Goal: Task Accomplishment & Management: Use online tool/utility

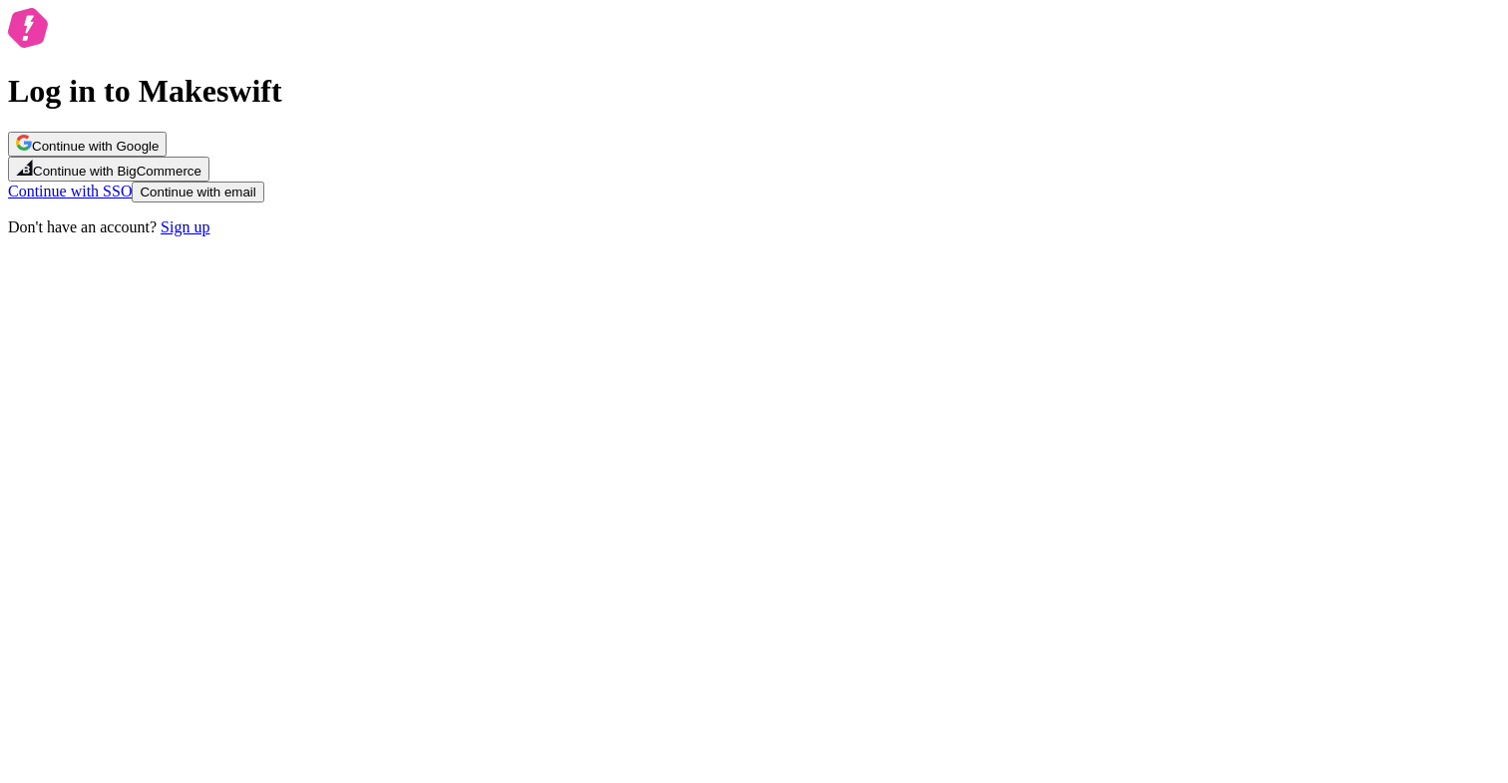
click at [1021, 148] on div "Log in to Makeswift Continue with Google Continue with BigCommerce Continue wit…" at bounding box center [754, 122] width 1492 height 228
click at [255, 199] on span "Continue with email" at bounding box center [198, 192] width 116 height 15
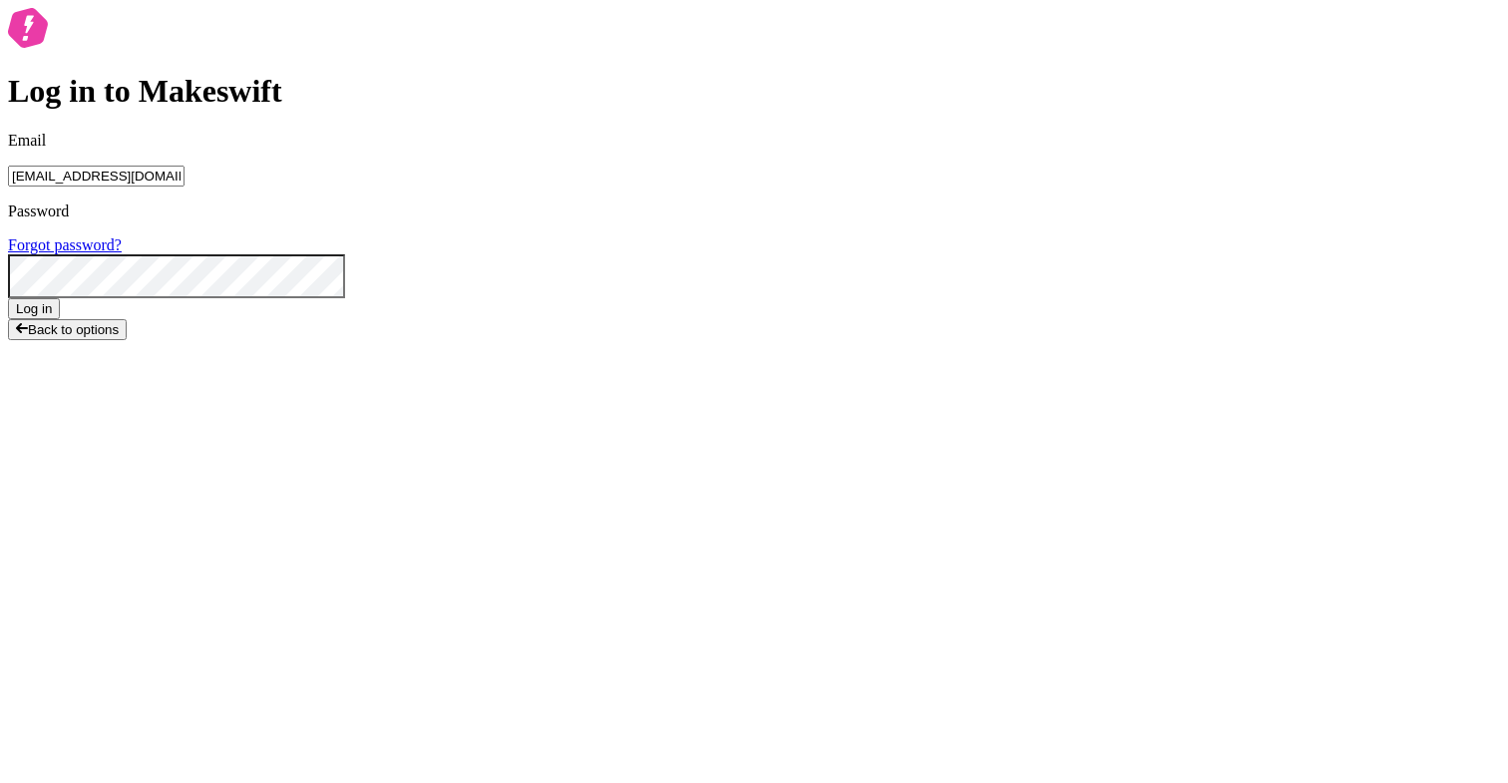
type input "lukemirejoseph+63@gmail.com"
click at [8, 298] on button "Log in" at bounding box center [34, 308] width 52 height 21
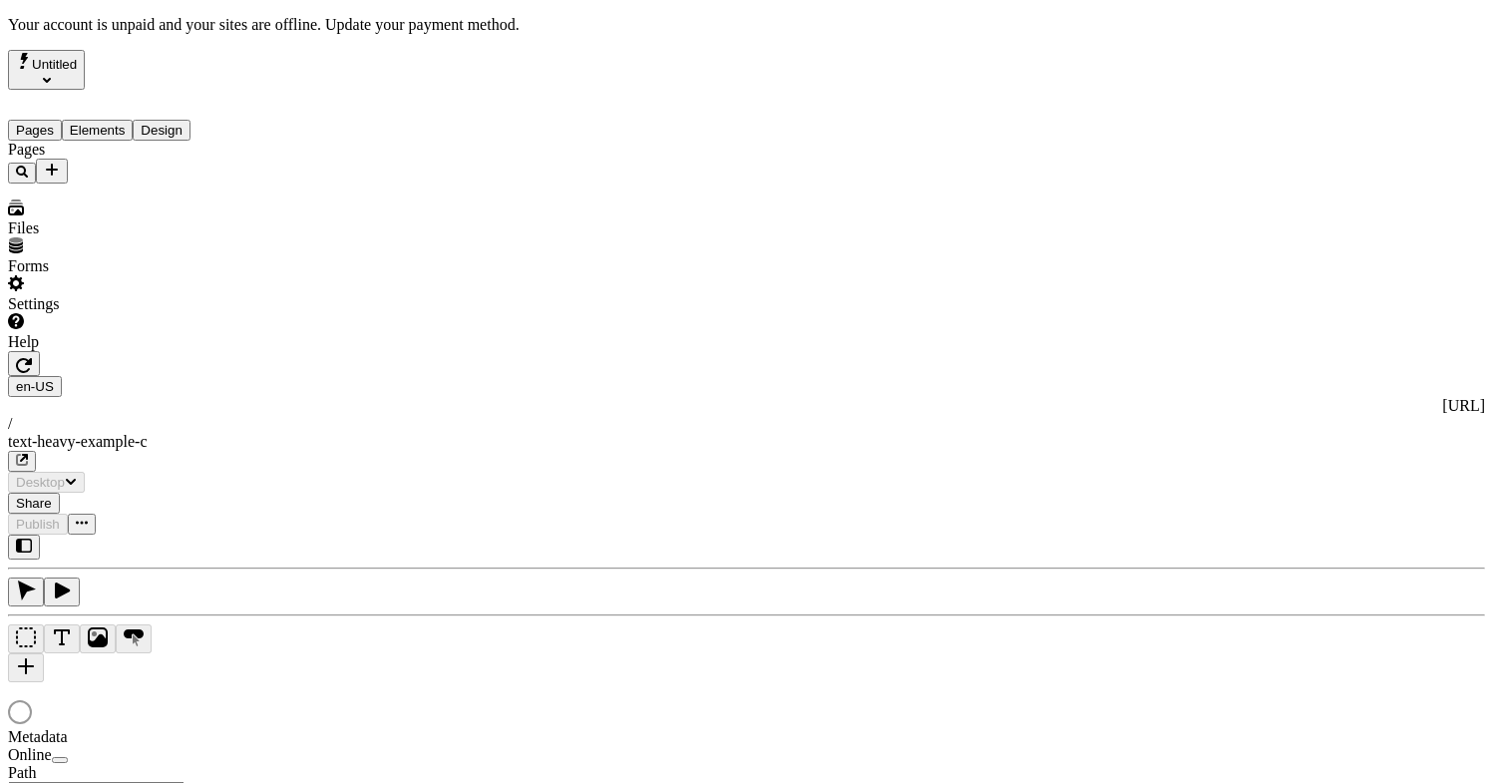
type input "Text Heavy Example C"
type textarea "This is the description for a text-heavy example page."
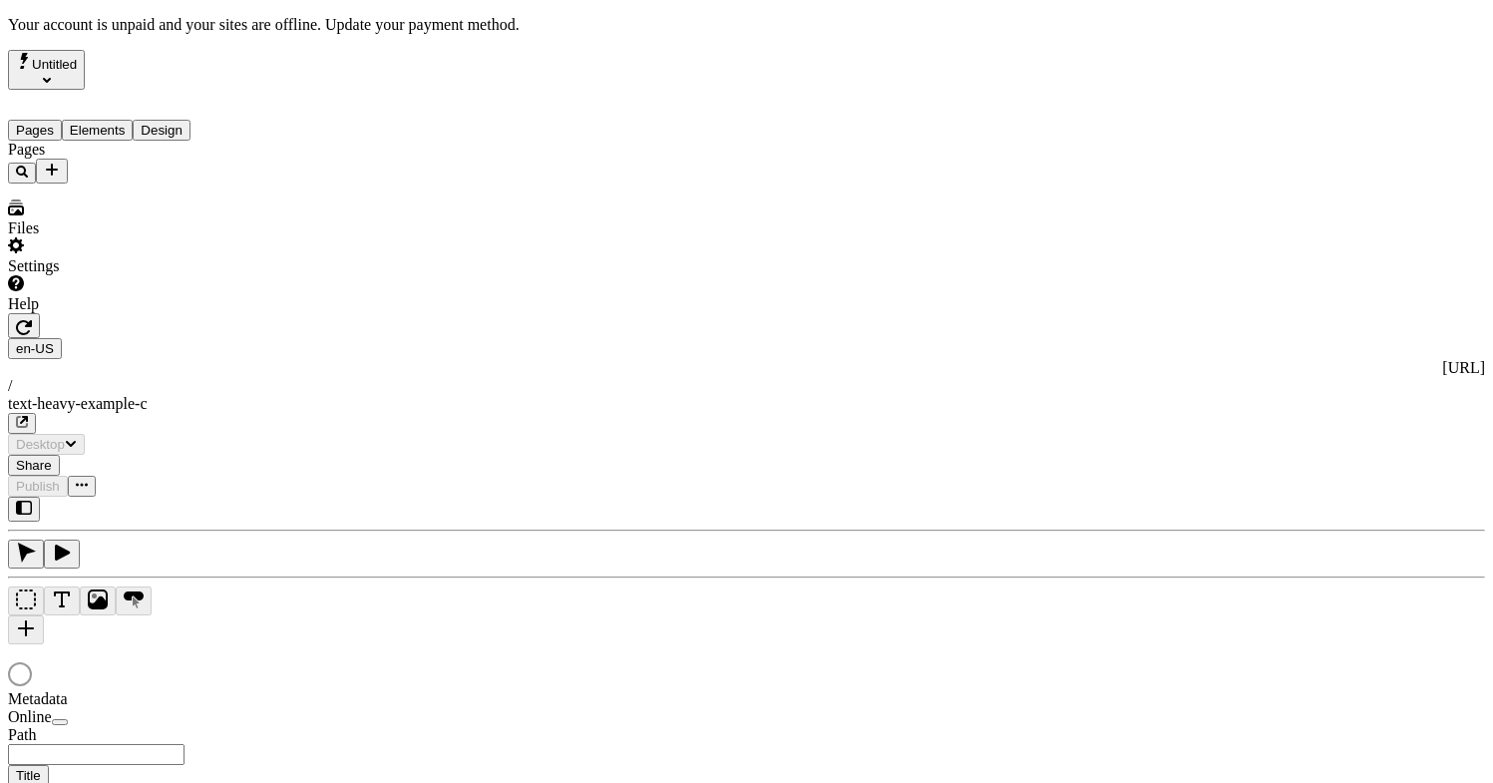
type input "/text-heavy-example-c"
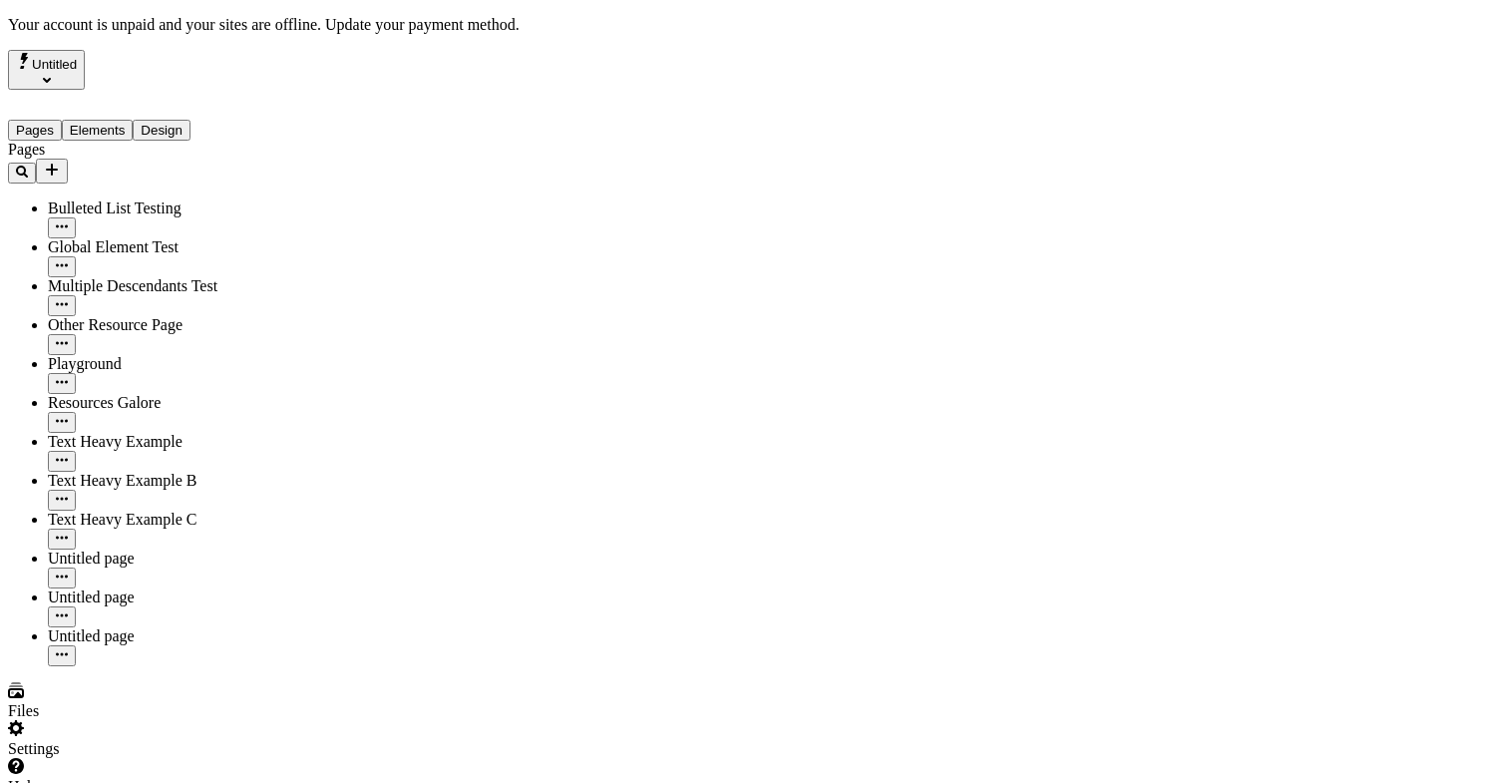
click at [165, 569] on div "Pages Bulleted List Testing Global Element Test Multiple Descendants Test Other…" at bounding box center [127, 404] width 239 height 526
click at [117, 627] on div "Untitled page" at bounding box center [147, 636] width 199 height 18
type input "/page-7"
click at [122, 588] on div "Untitled page" at bounding box center [147, 597] width 199 height 18
type input "/page-2"
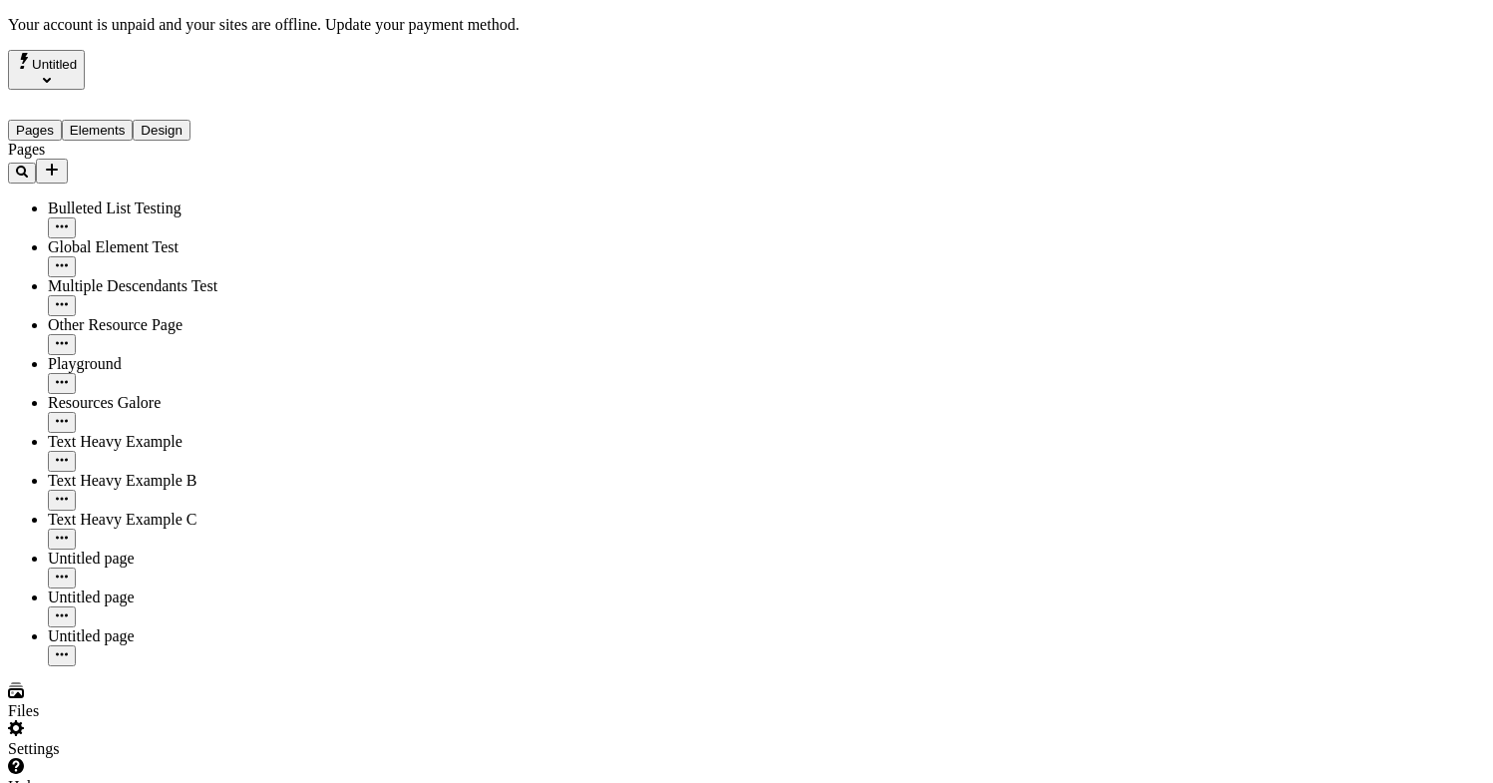
type input "The Great Translations Adventure Base Locale"
click at [123, 550] on div "Untitled page" at bounding box center [147, 559] width 199 height 18
type input "/page-8"
click at [68, 570] on icon "button" at bounding box center [62, 576] width 12 height 12
click at [250, 438] on div at bounding box center [261, 438] width 77 height 20
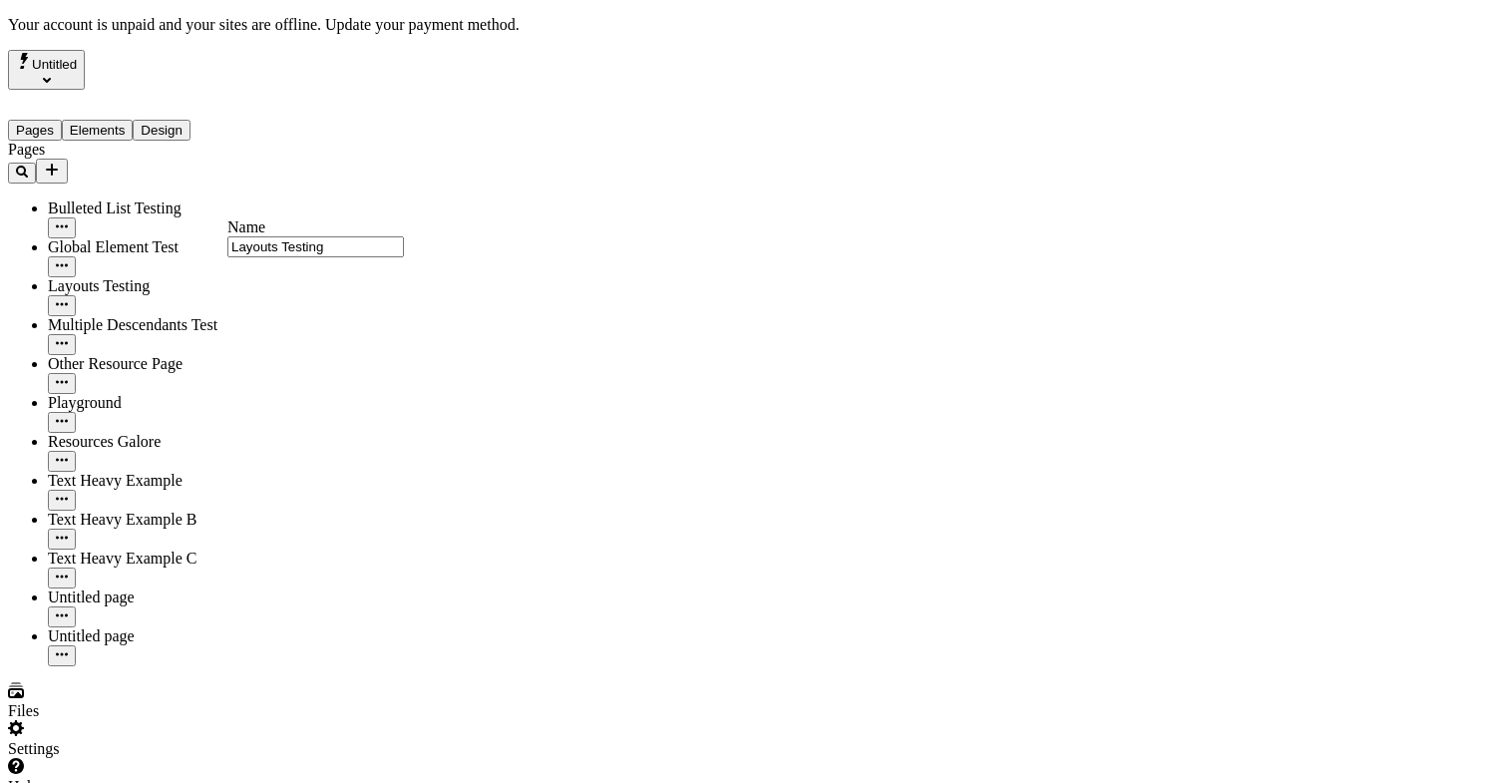
type input "Layouts Testing"
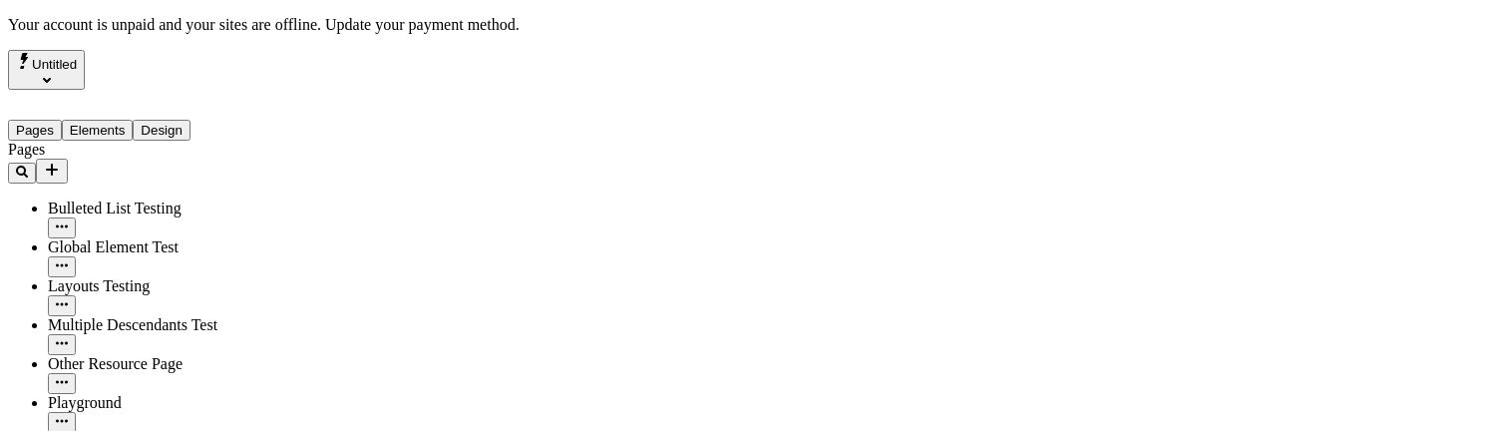
click at [97, 120] on button "Elements" at bounding box center [98, 130] width 72 height 21
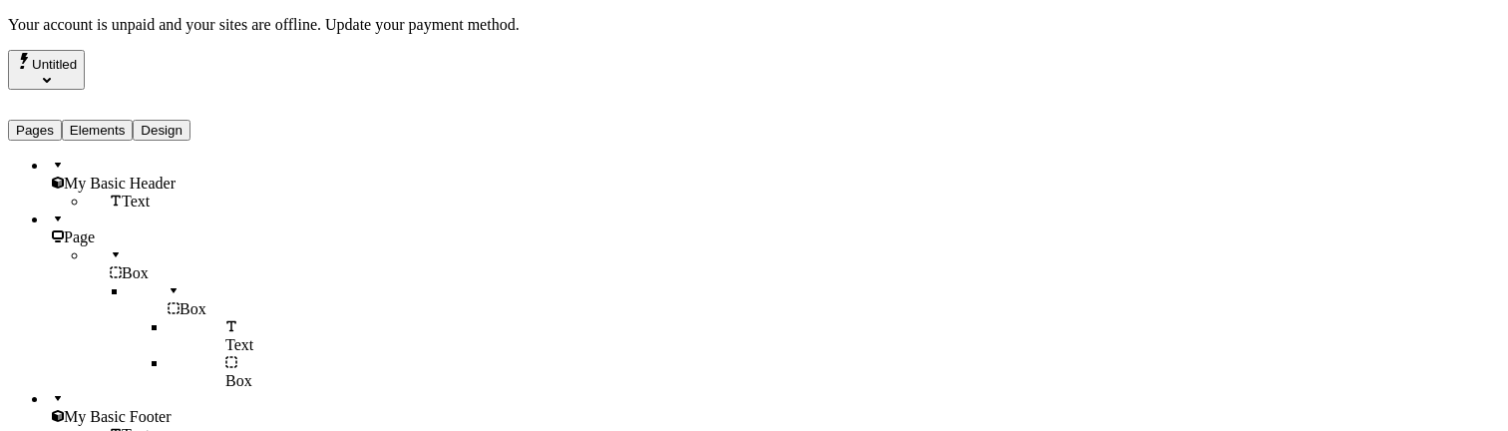
click at [168, 282] on div at bounding box center [208, 282] width 80 height 0
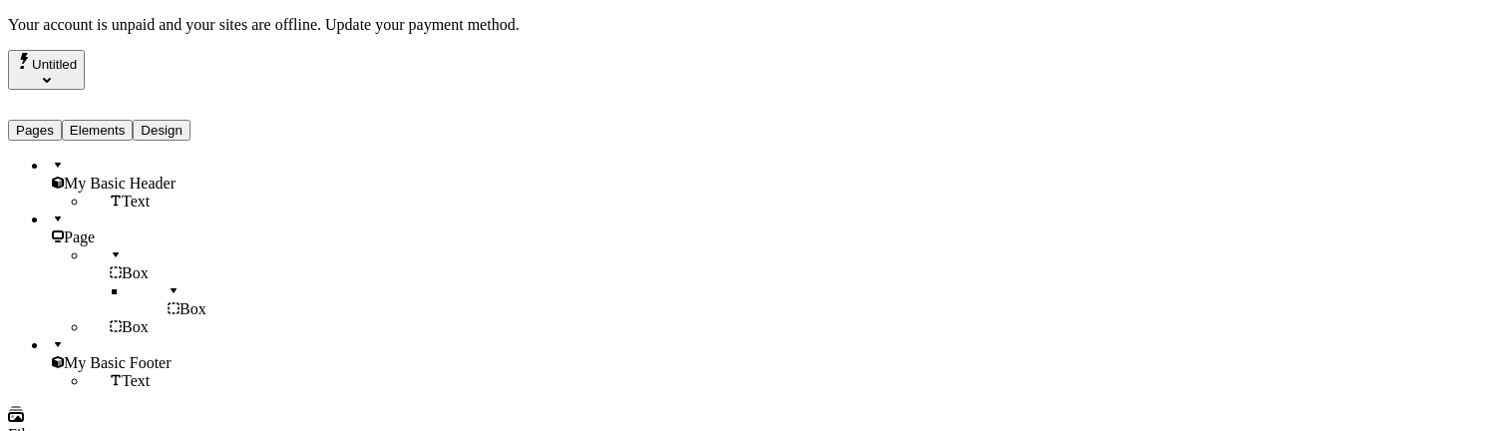
click at [114, 246] on div "Box" at bounding box center [168, 264] width 160 height 36
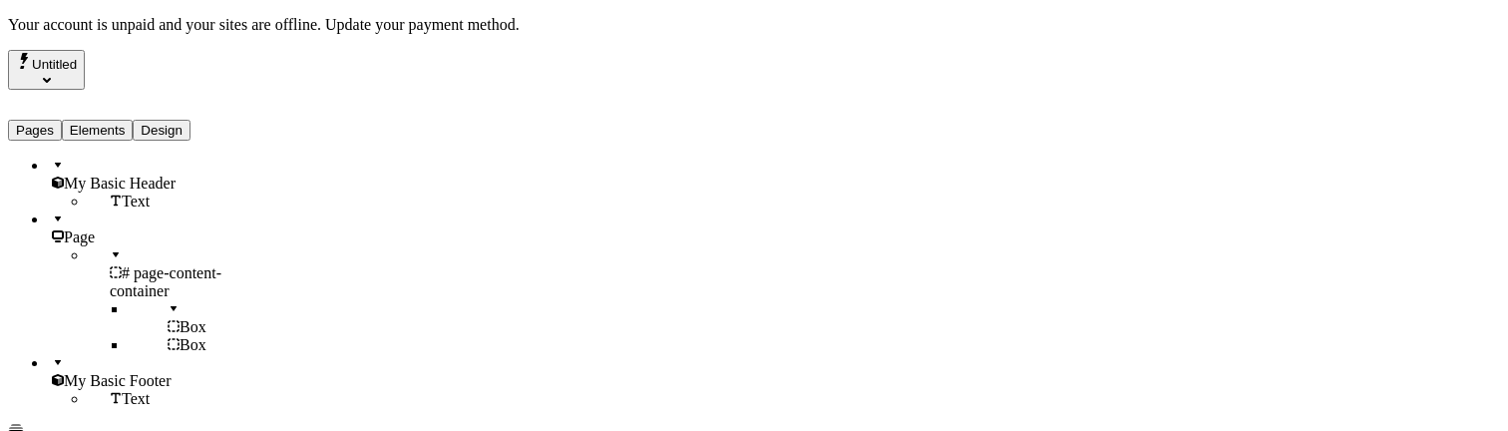
scroll to position [0, 3]
type input "page-content-container"
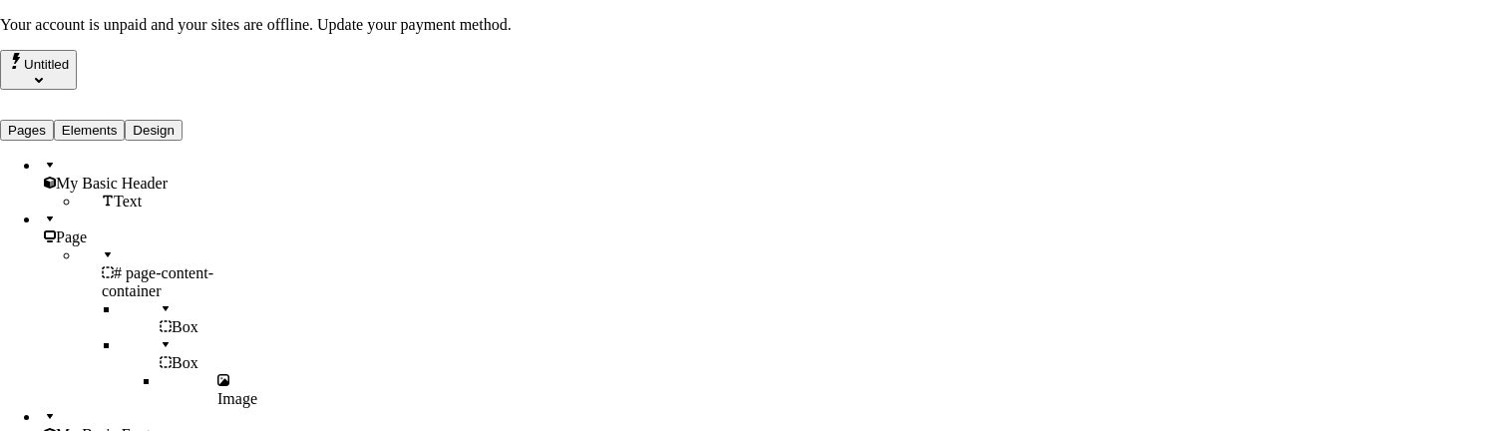
click at [1128, 110] on span "Files" at bounding box center [1112, 118] width 31 height 17
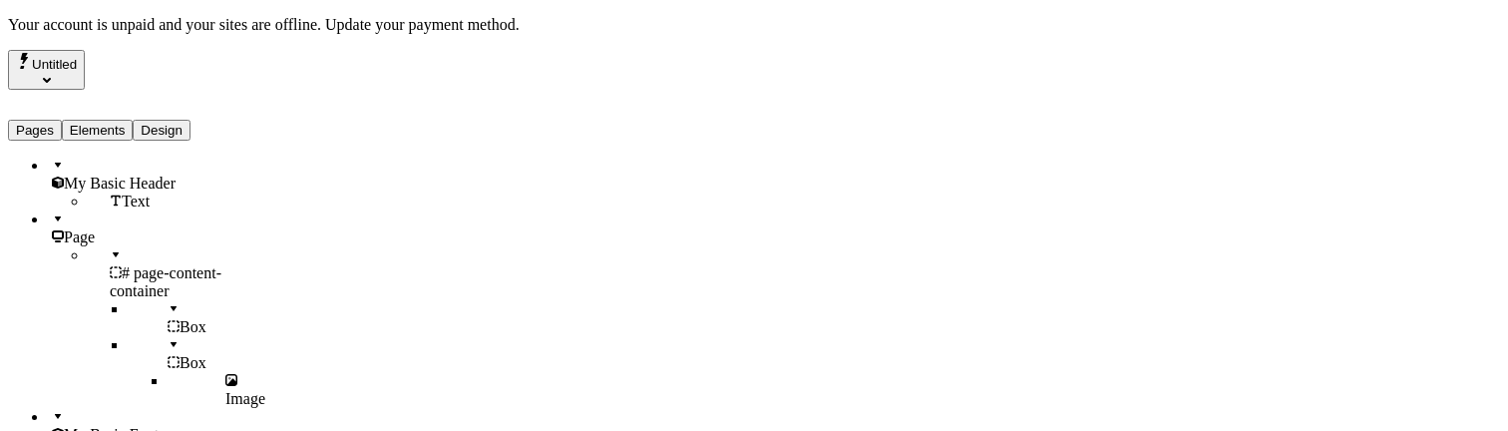
type input "20"
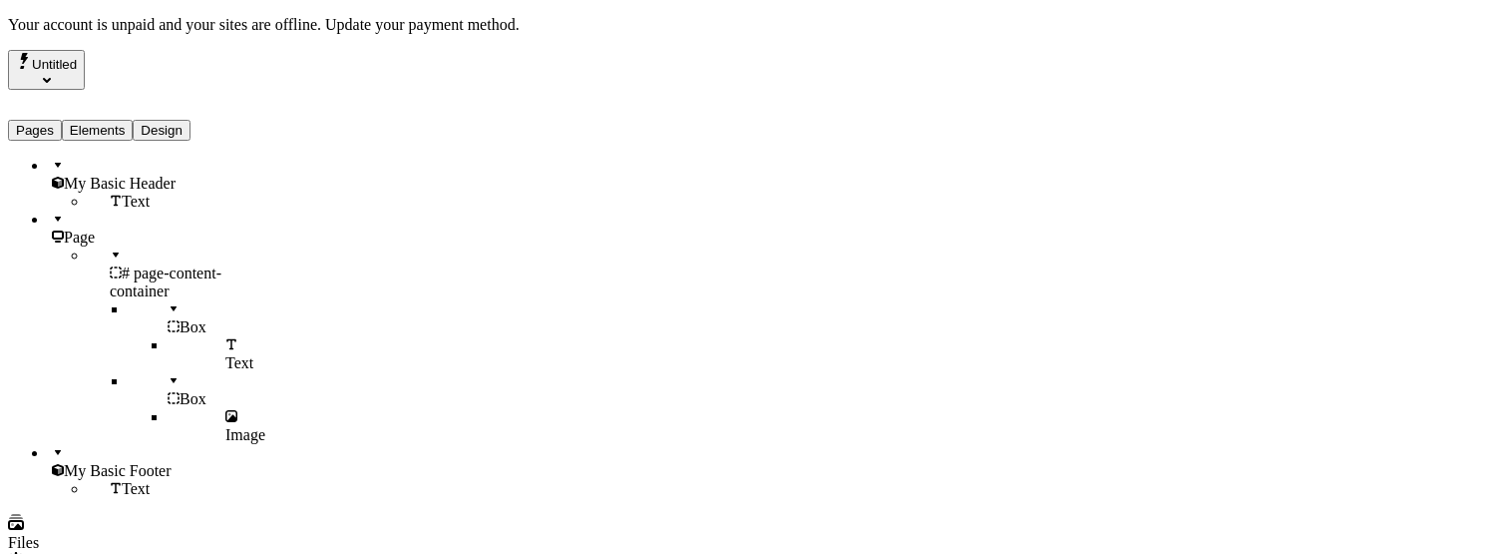
type input "15"
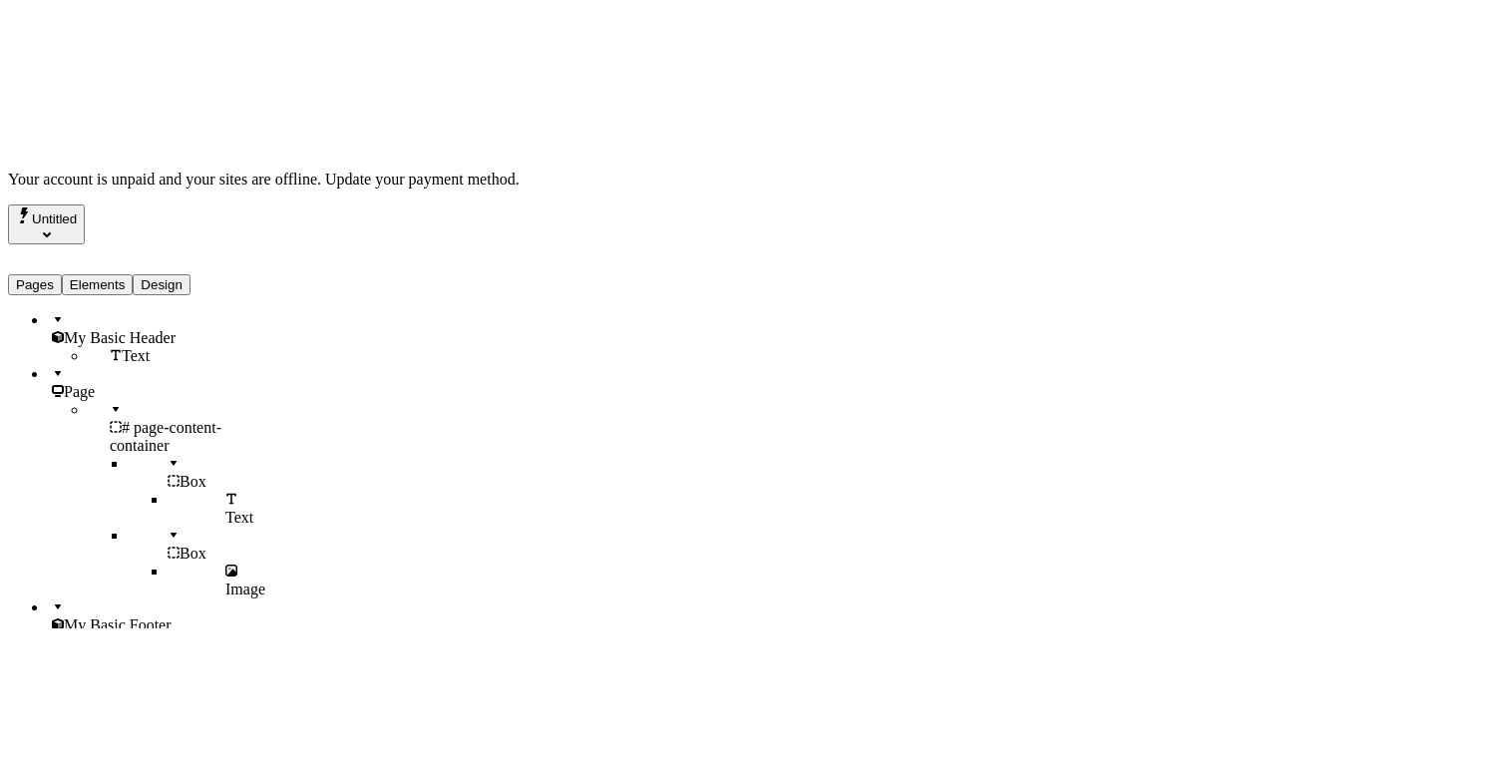
scroll to position [56, 0]
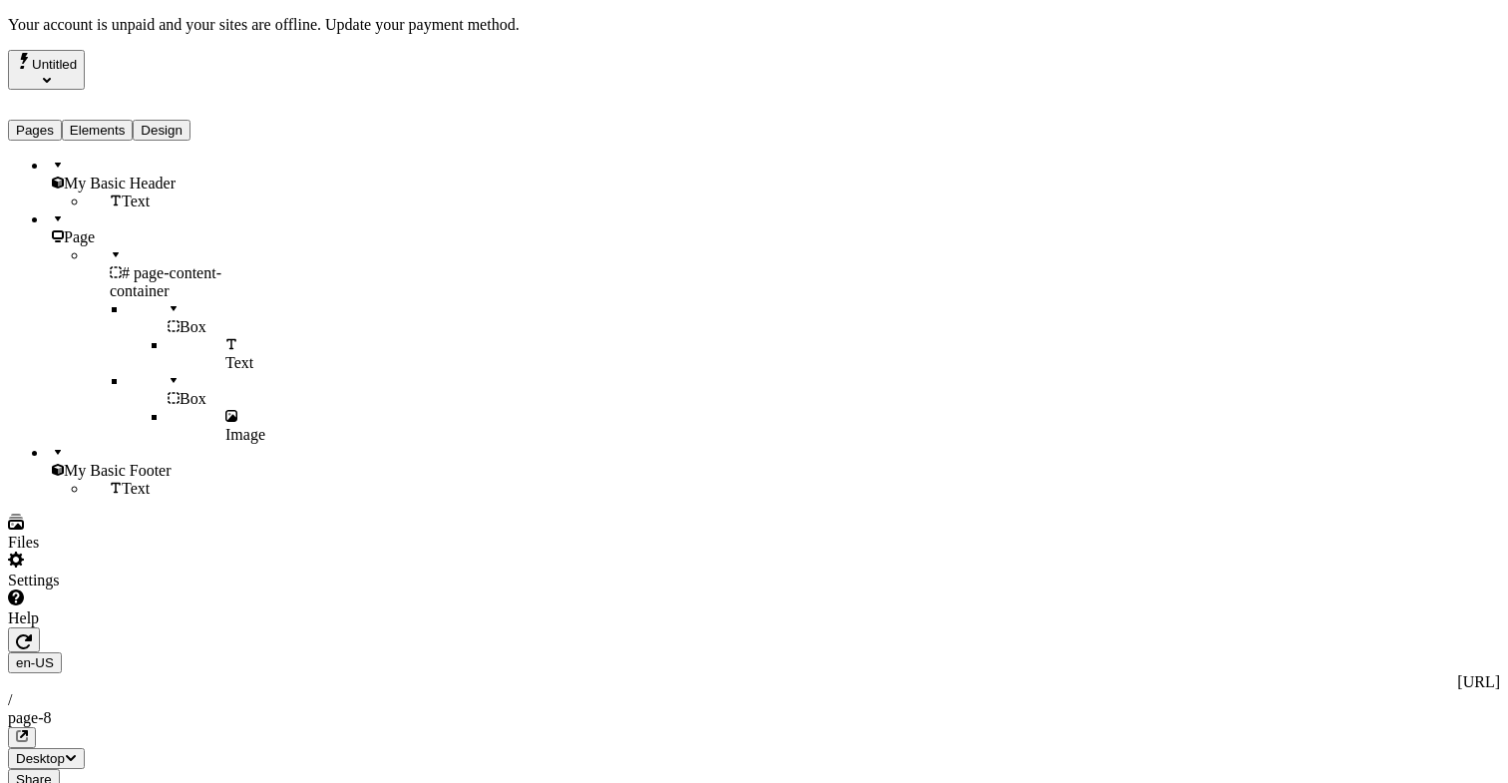
click at [65, 751] on span "Desktop" at bounding box center [40, 758] width 49 height 15
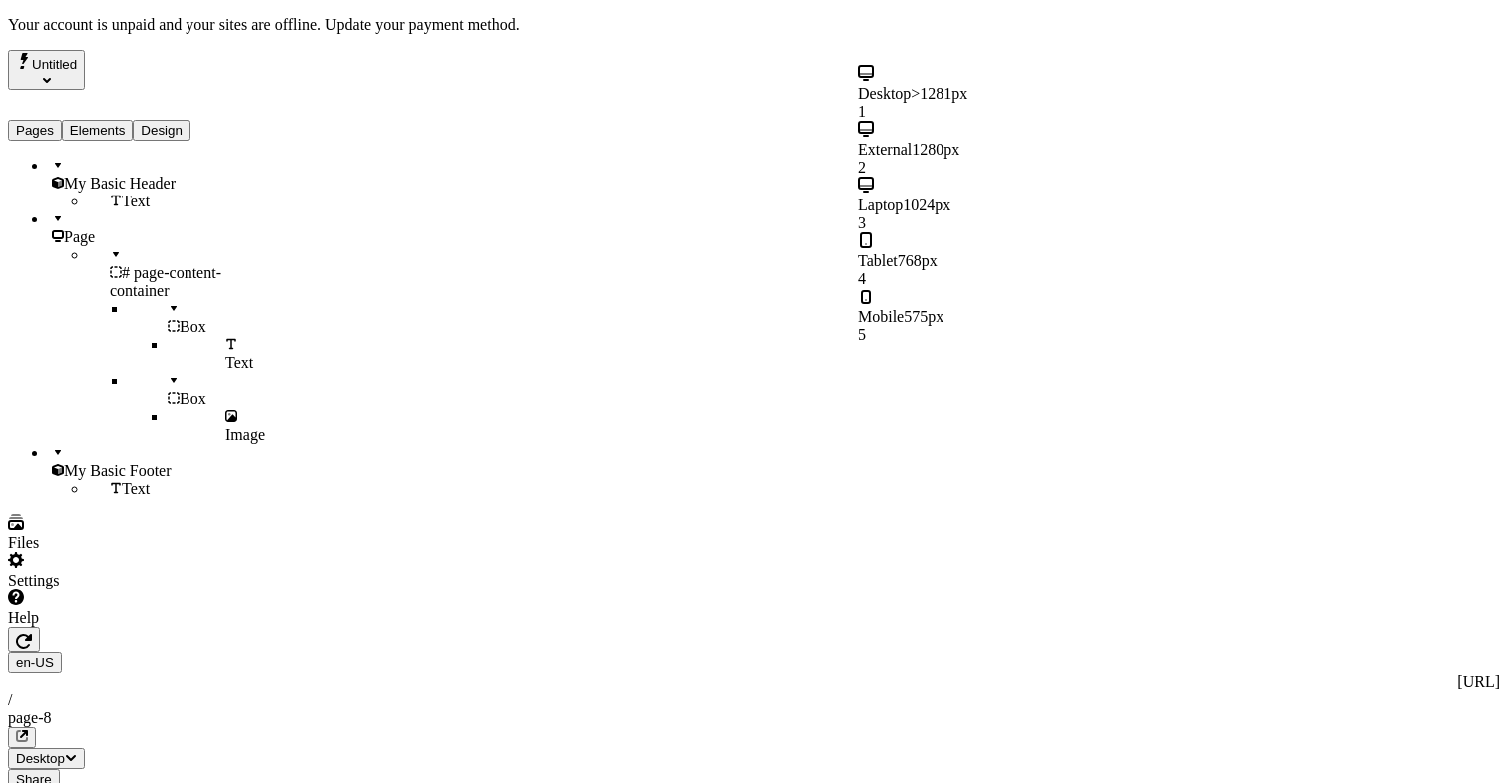
click at [999, 232] on div "Tablet 768px 4" at bounding box center [977, 260] width 239 height 56
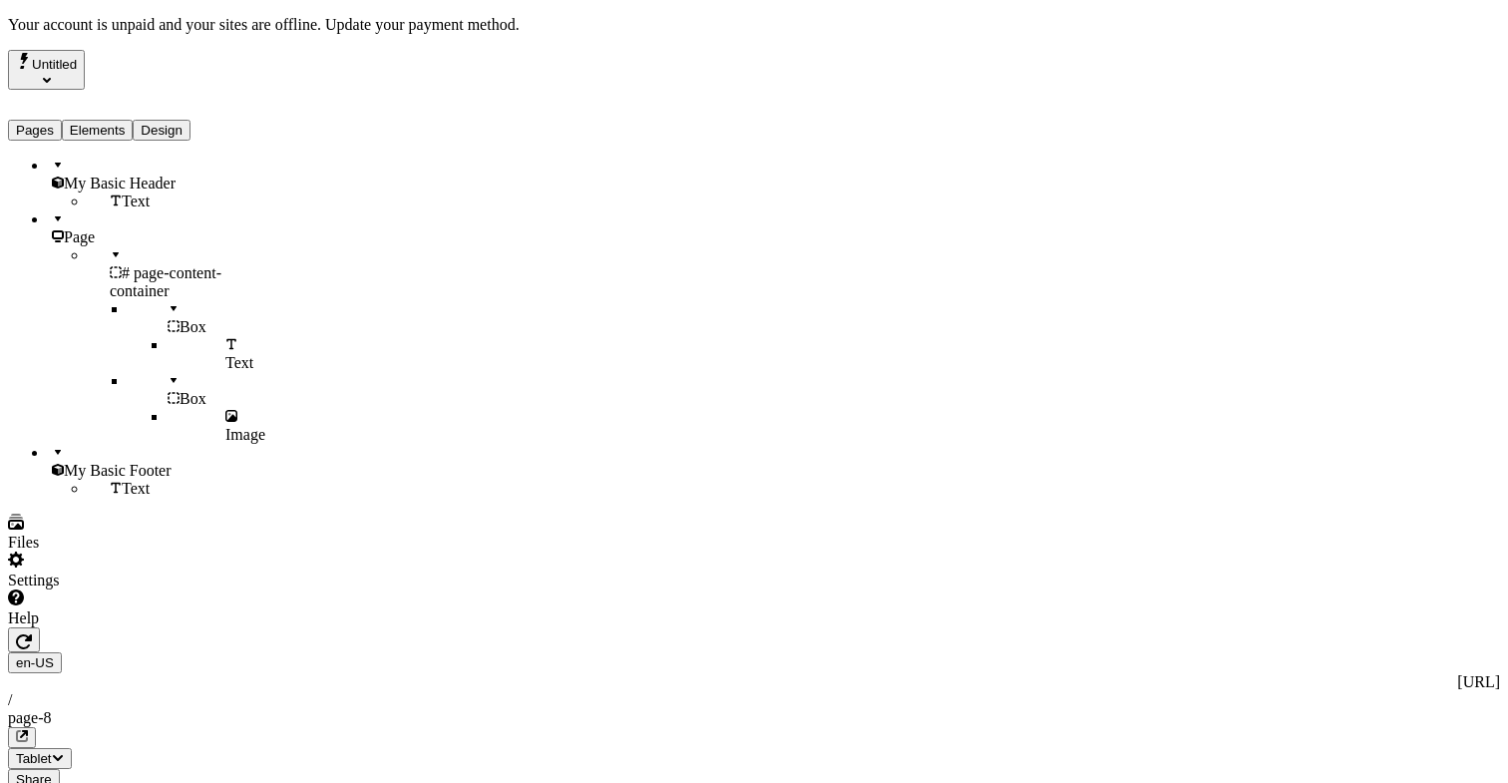
click at [64, 751] on span "Tablet" at bounding box center [40, 758] width 48 height 15
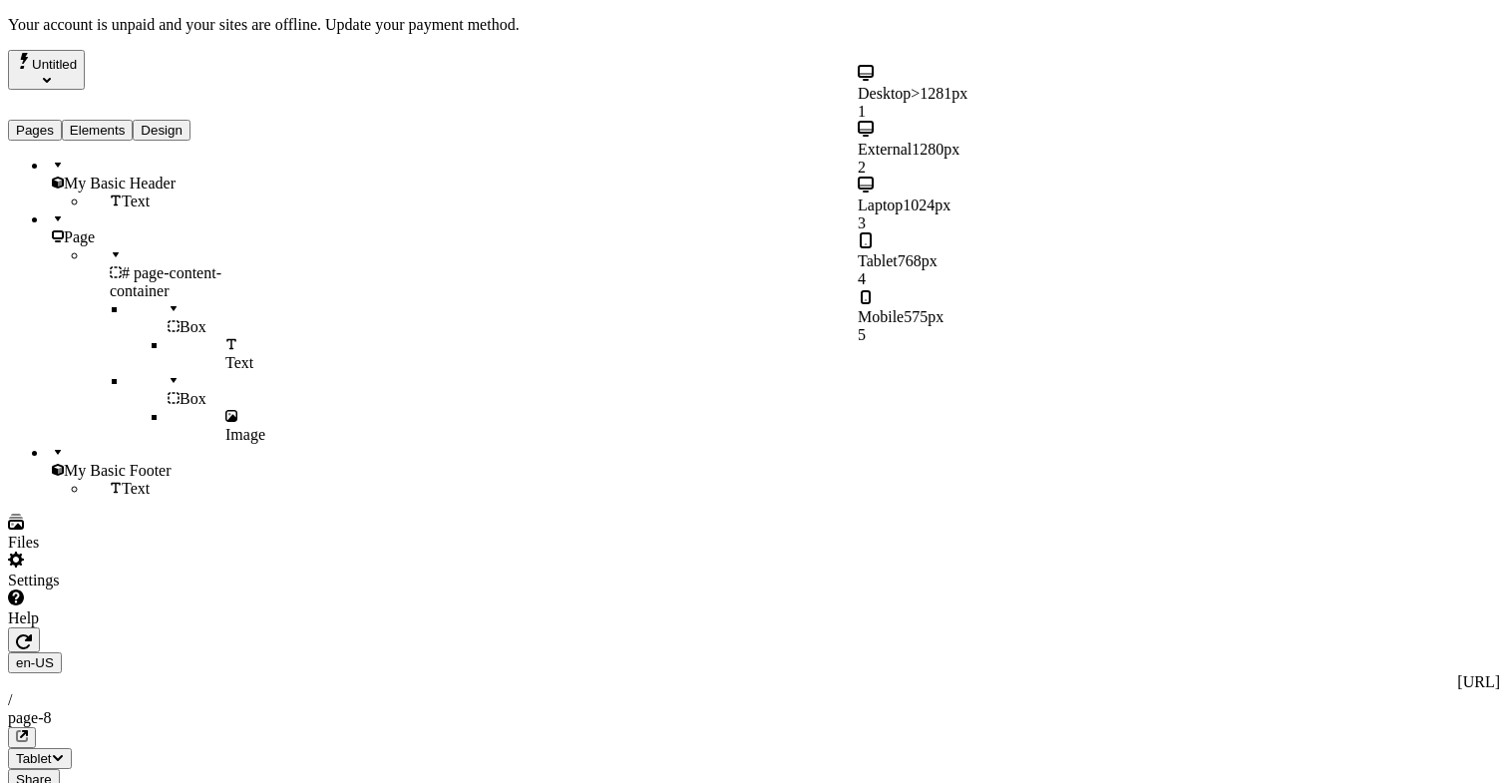
click at [943, 308] on span "575px" at bounding box center [924, 316] width 40 height 17
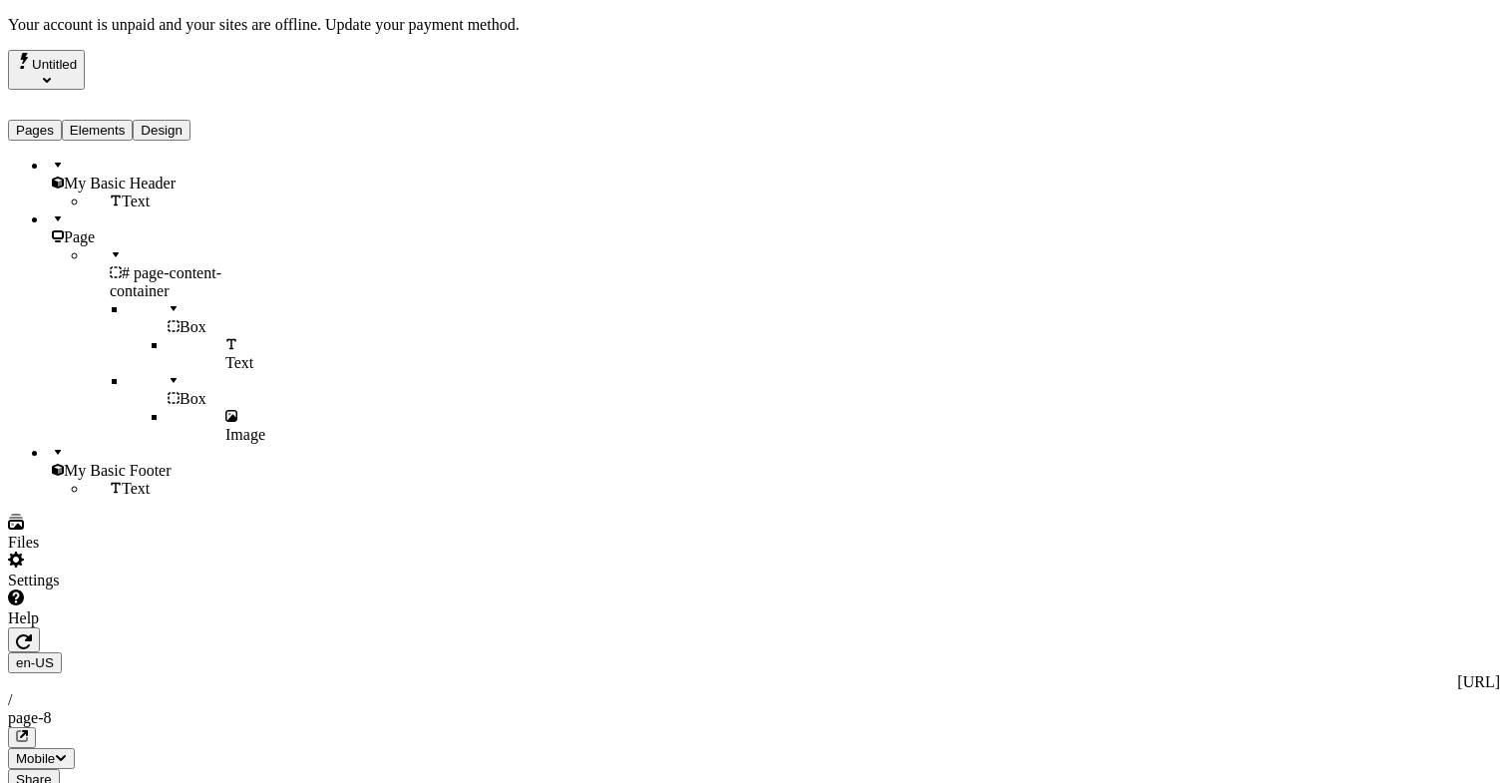
click at [180, 318] on span "Box" at bounding box center [193, 326] width 27 height 17
click at [111, 246] on div "# page-content-container" at bounding box center [168, 273] width 160 height 54
type input "page-content-container"
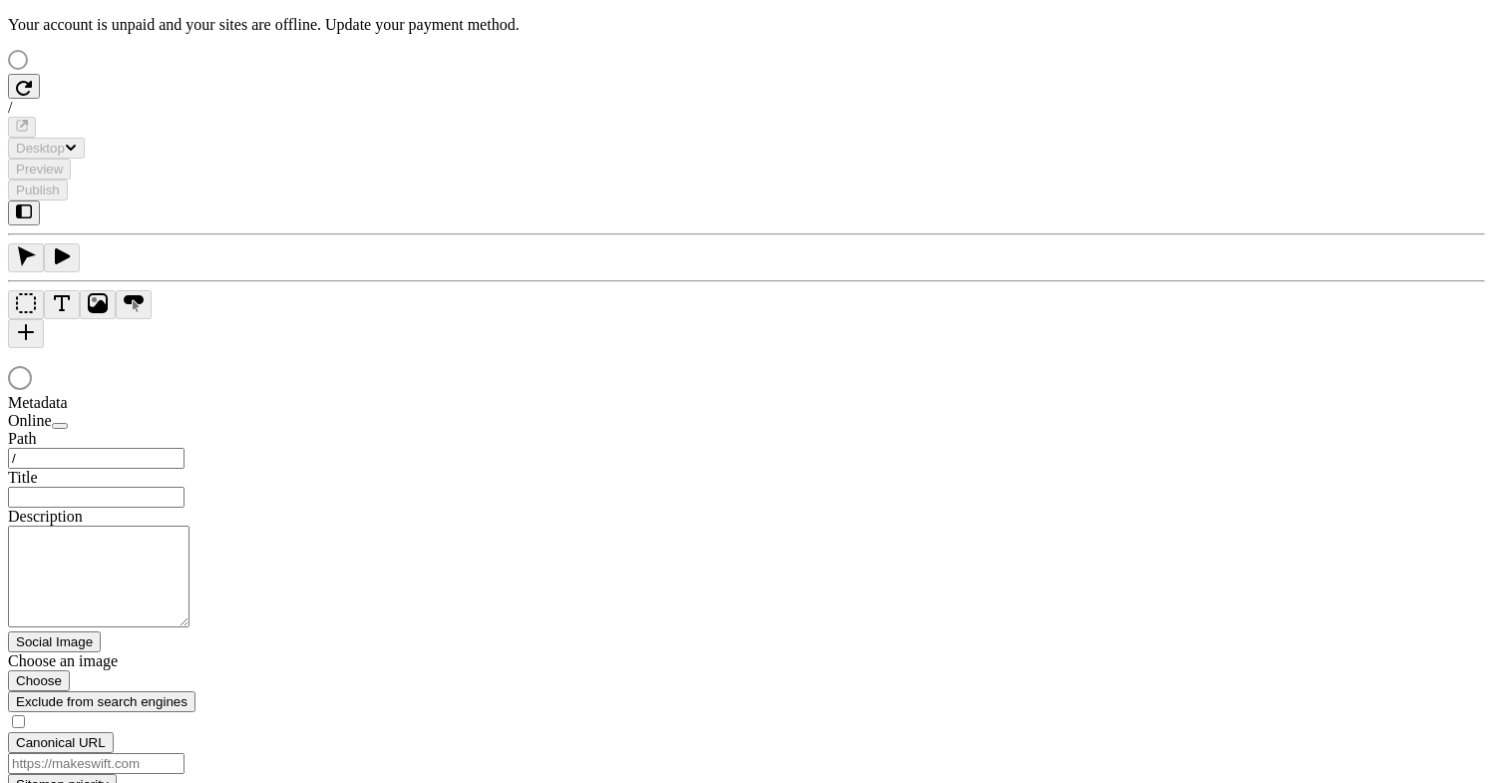
click at [1058, 366] on div at bounding box center [746, 380] width 1477 height 28
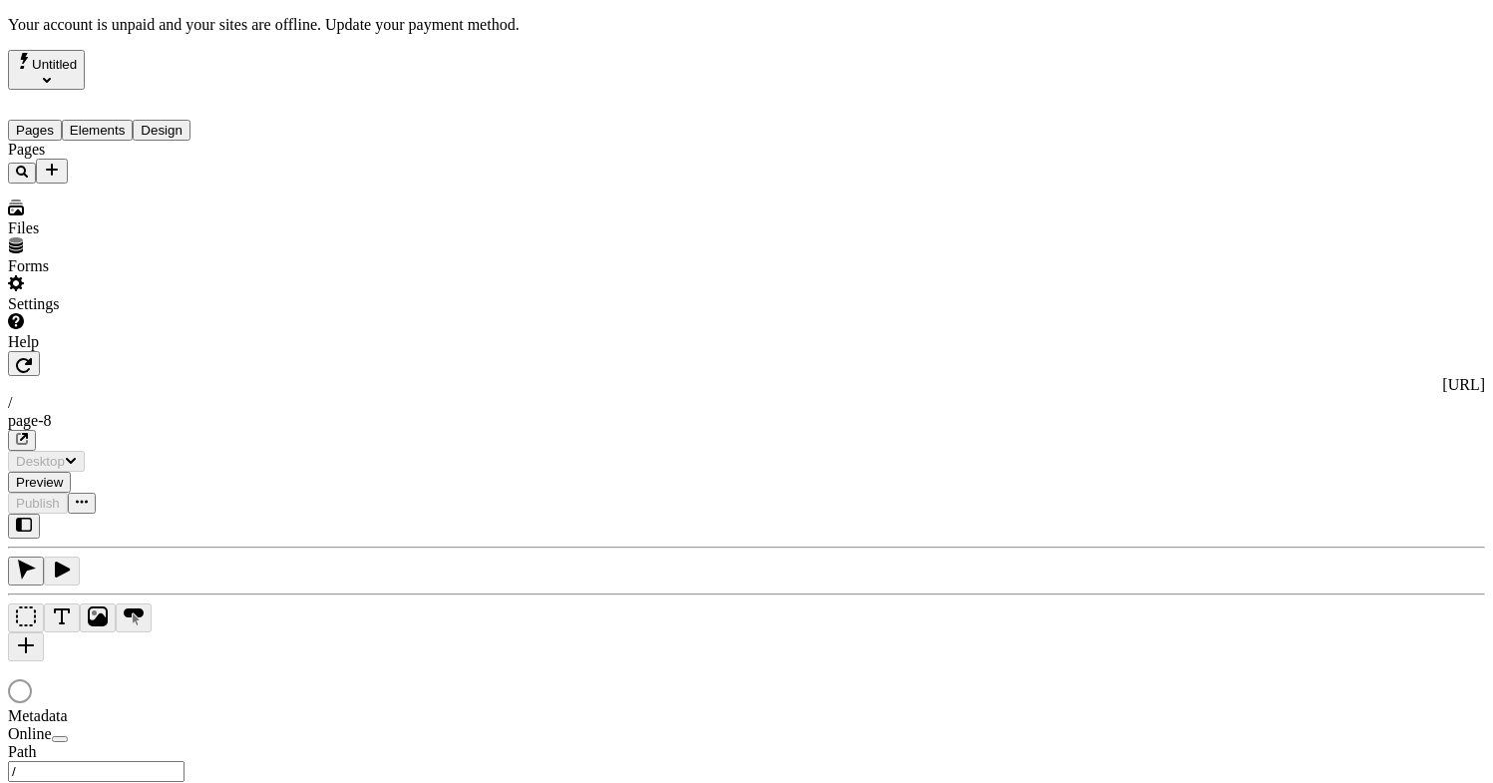
type input "/page-8"
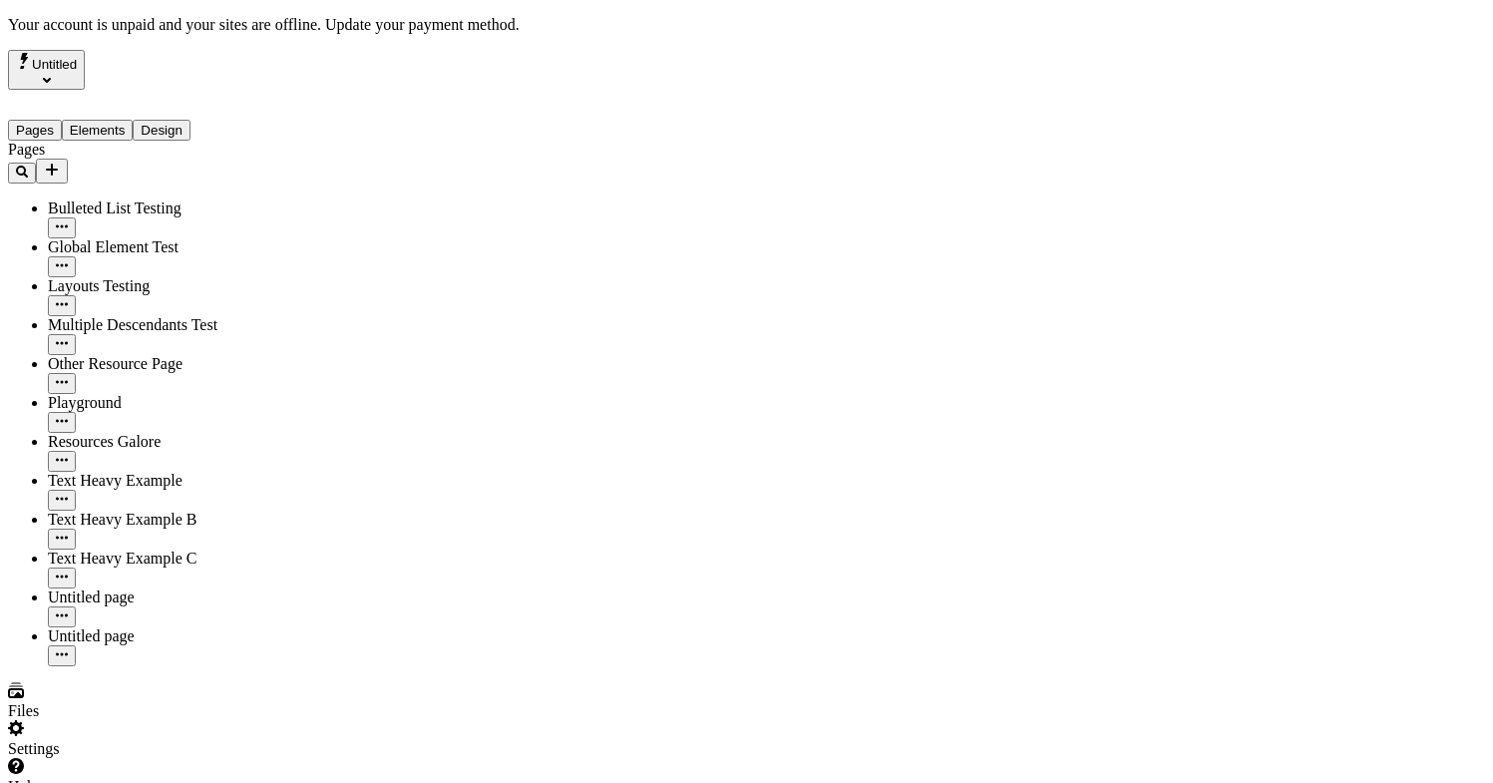
type input "/page-8"
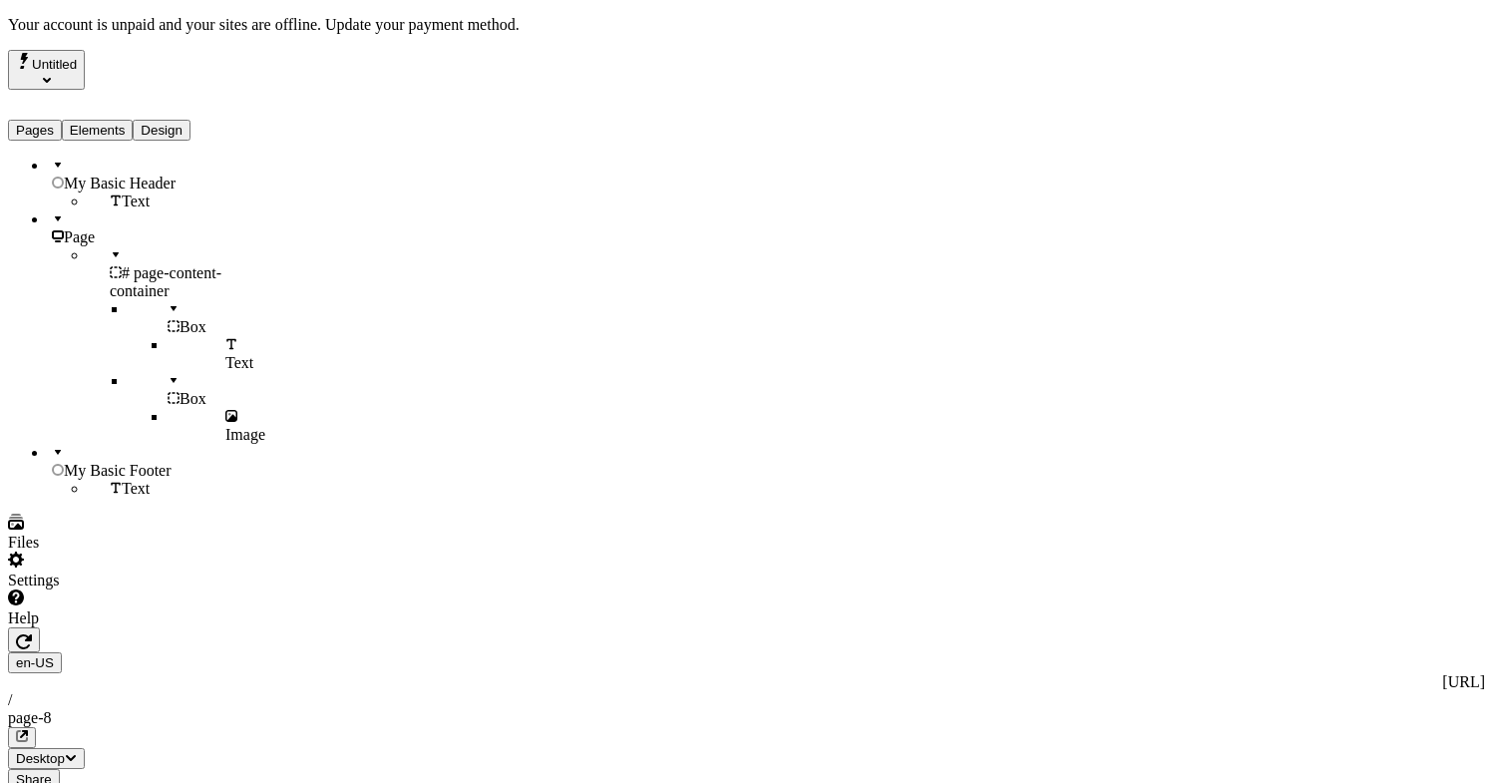
click at [115, 120] on button "Elements" at bounding box center [98, 130] width 72 height 21
click at [156, 264] on span "# page-content-container" at bounding box center [166, 281] width 112 height 35
click at [77, 751] on span "Desktop" at bounding box center [46, 758] width 61 height 15
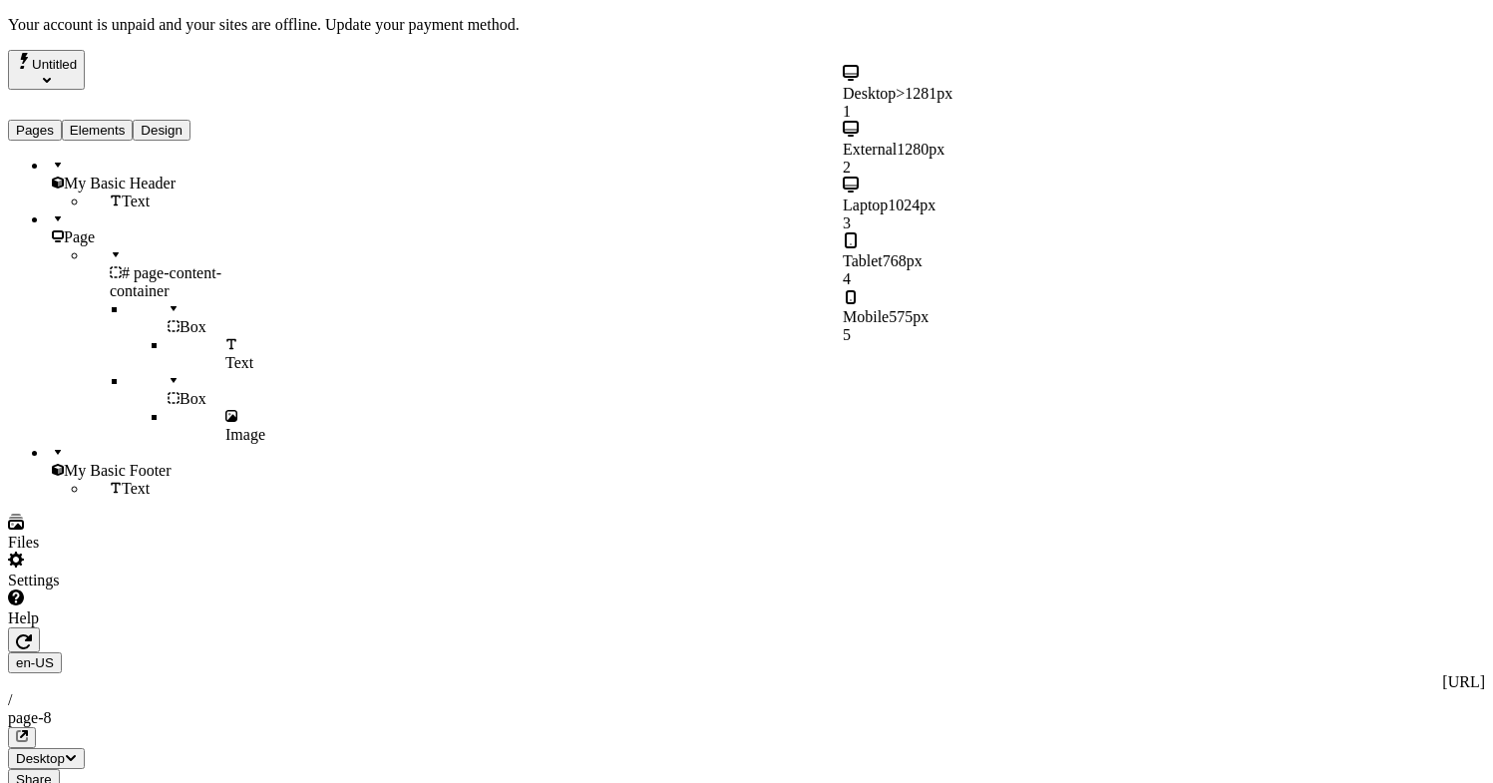
click at [930, 222] on div "Desktop >1281px 1 External 1280px 2 Laptop 1024px 3 Tablet 768px 4 Mobile 575px…" at bounding box center [962, 204] width 239 height 279
click at [928, 308] on span "575px" at bounding box center [909, 316] width 40 height 17
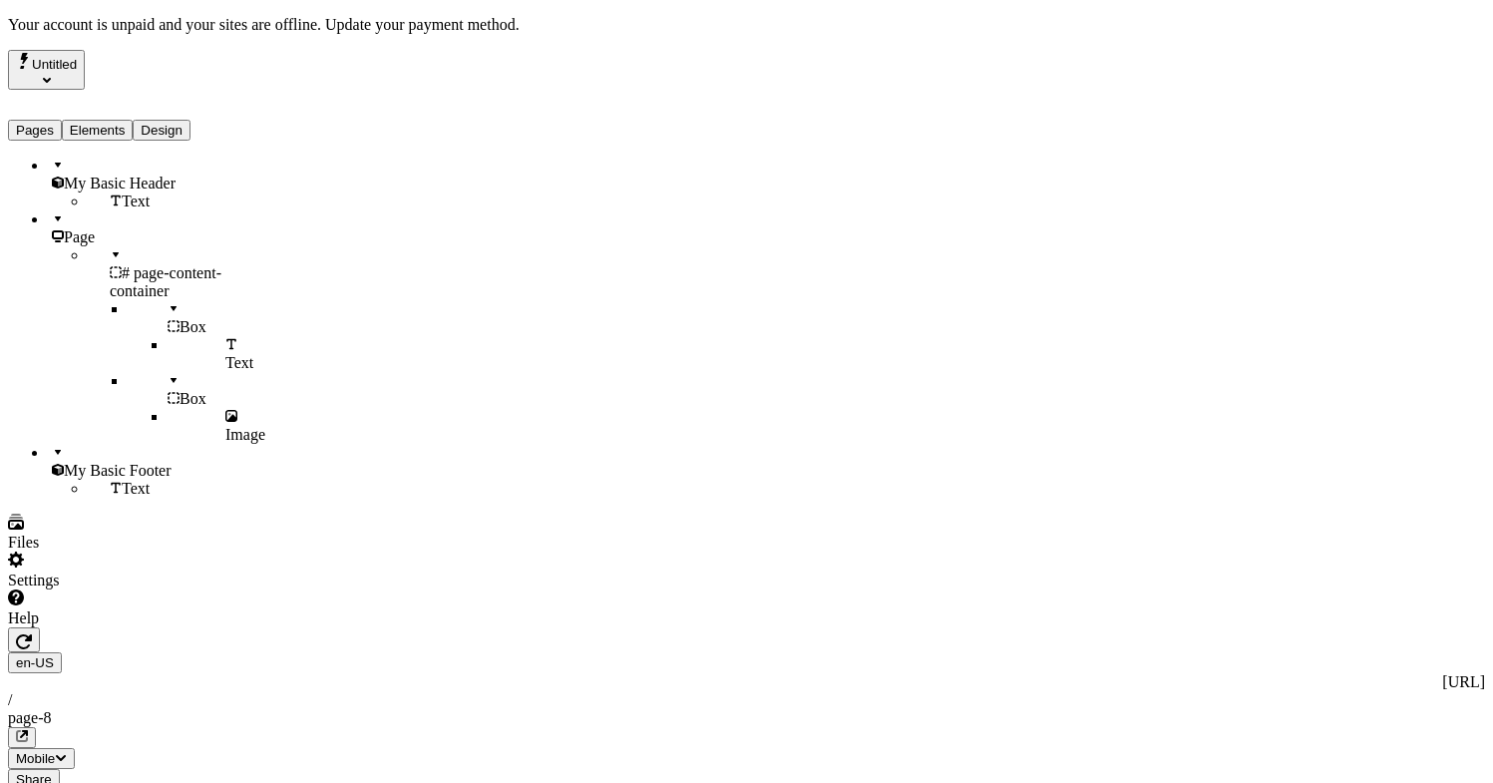
click at [75, 748] on button "Mobile" at bounding box center [41, 758] width 67 height 21
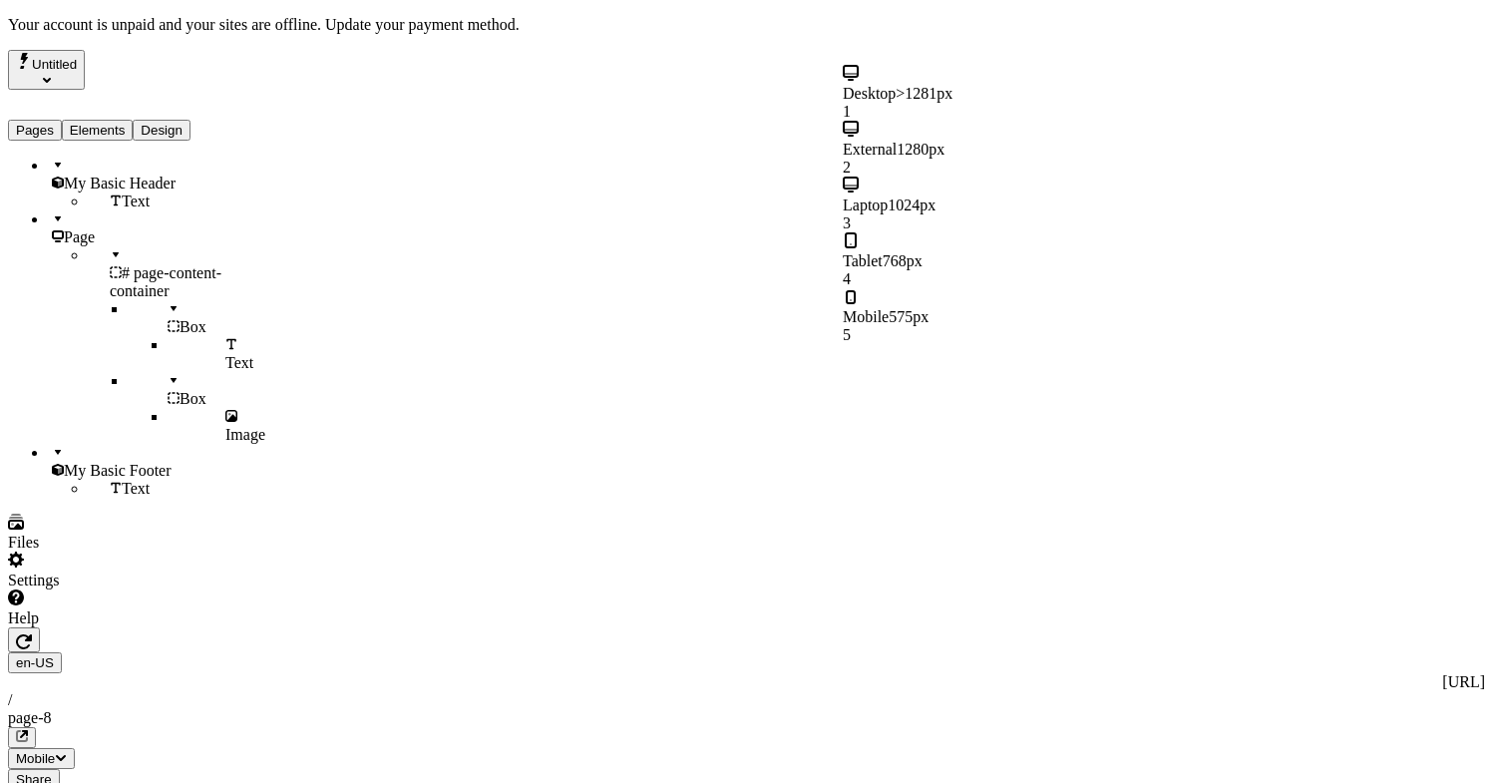
click at [984, 232] on div "Tablet 768px 4" at bounding box center [962, 260] width 239 height 56
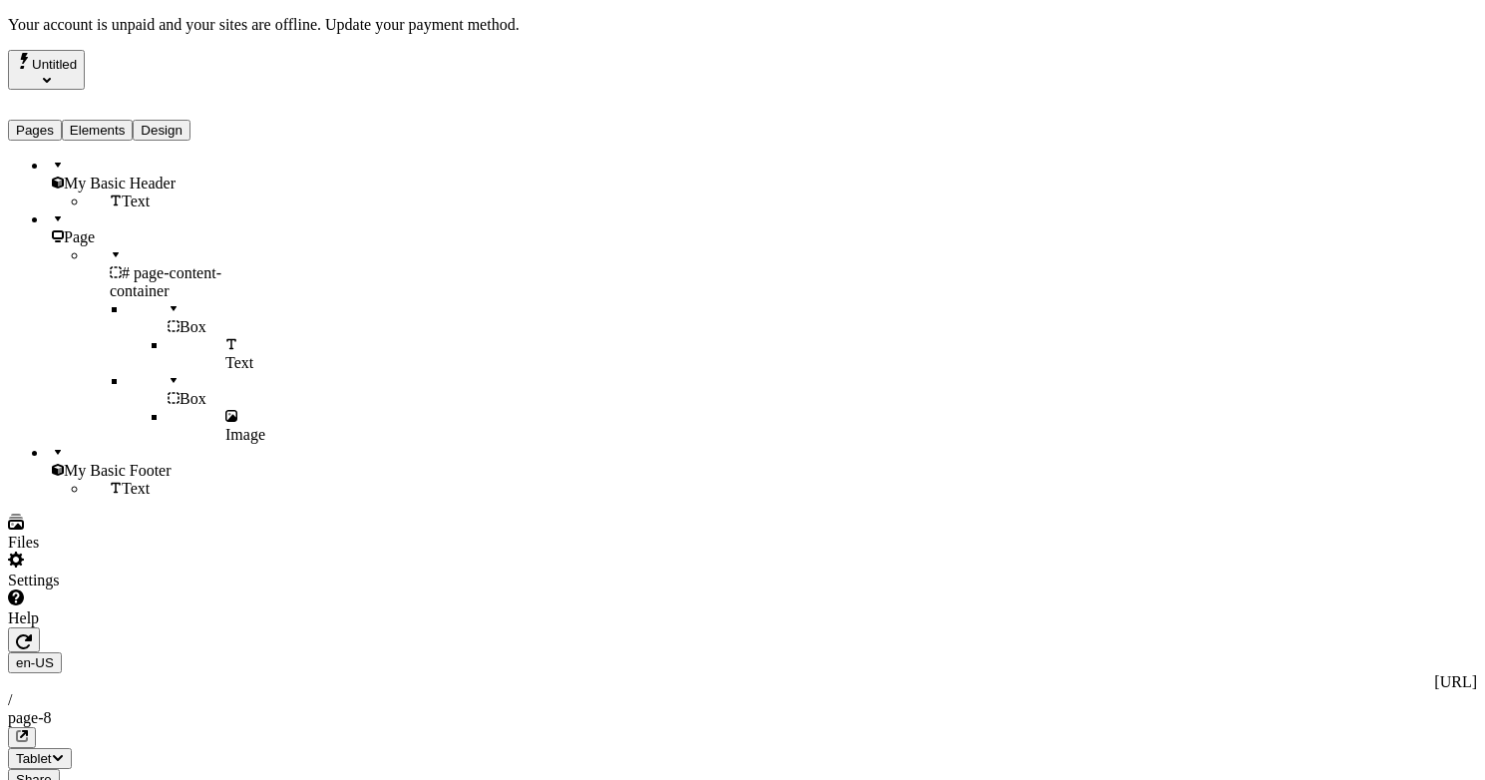
click at [52, 751] on span "Tablet" at bounding box center [34, 758] width 36 height 15
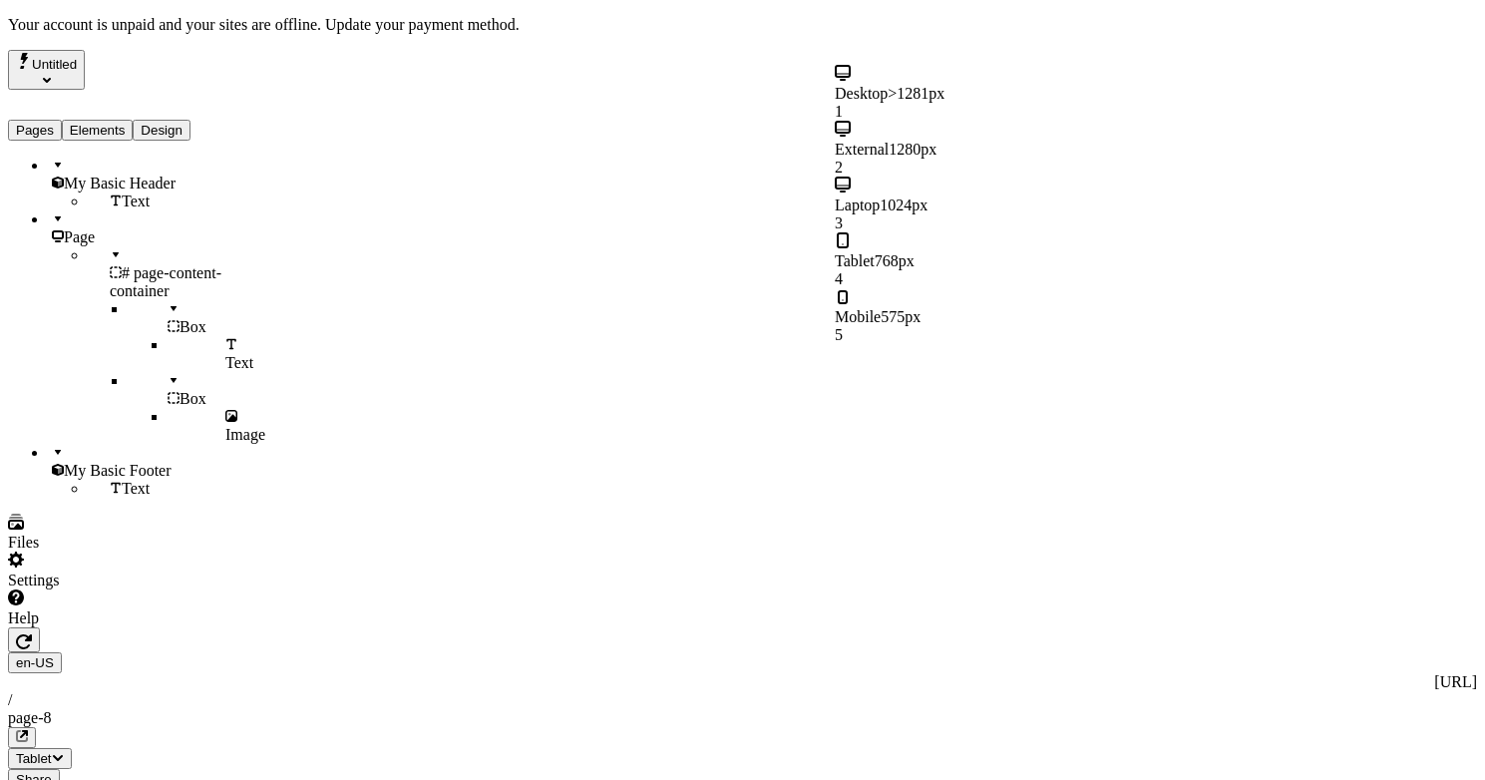
click at [977, 232] on div "Tablet 768px 4" at bounding box center [954, 260] width 239 height 56
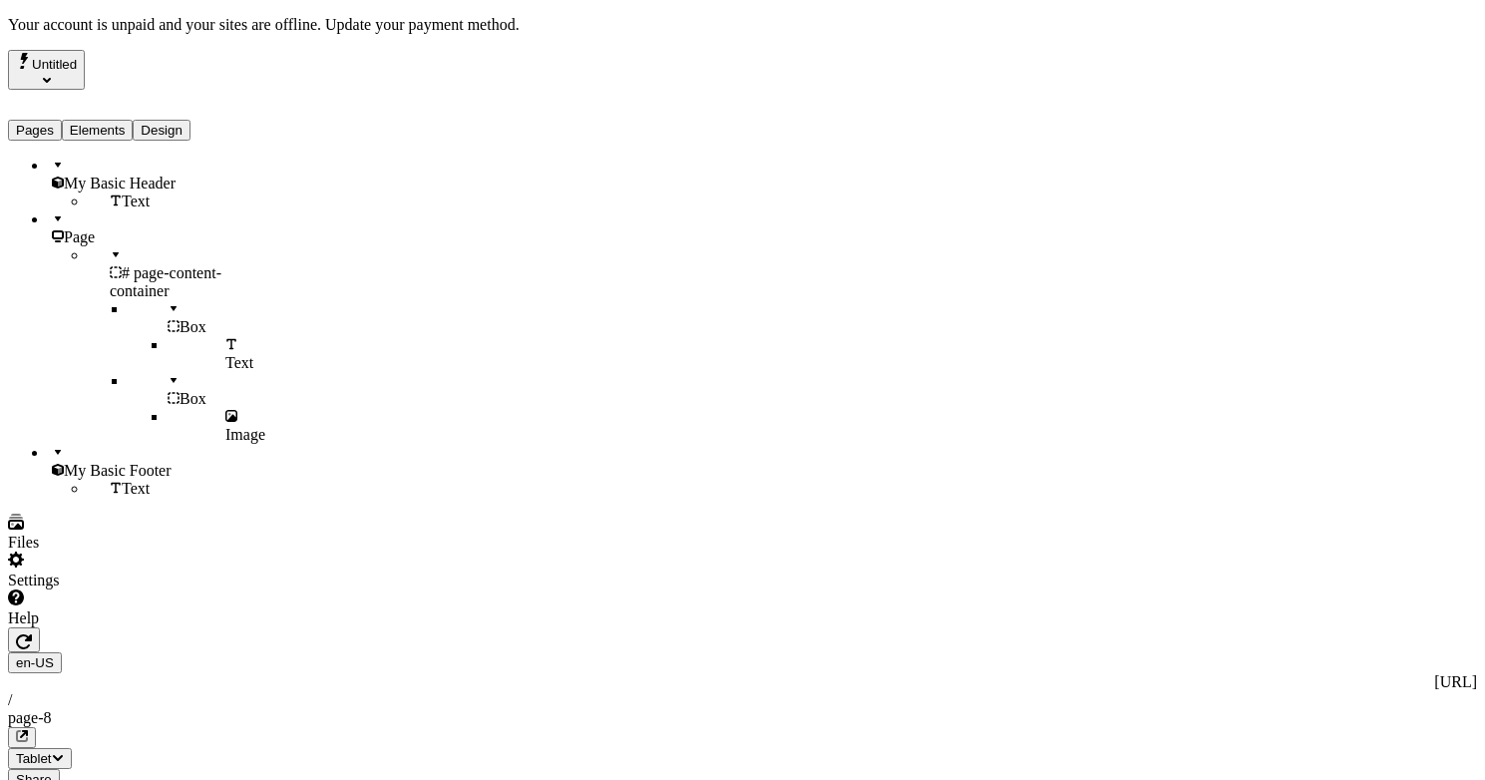
click at [1045, 627] on div "en-US http://localhost:3001 / page-8 Tablet Share Publish" at bounding box center [742, 719] width 1469 height 184
click at [64, 751] on span "Tablet" at bounding box center [40, 758] width 48 height 15
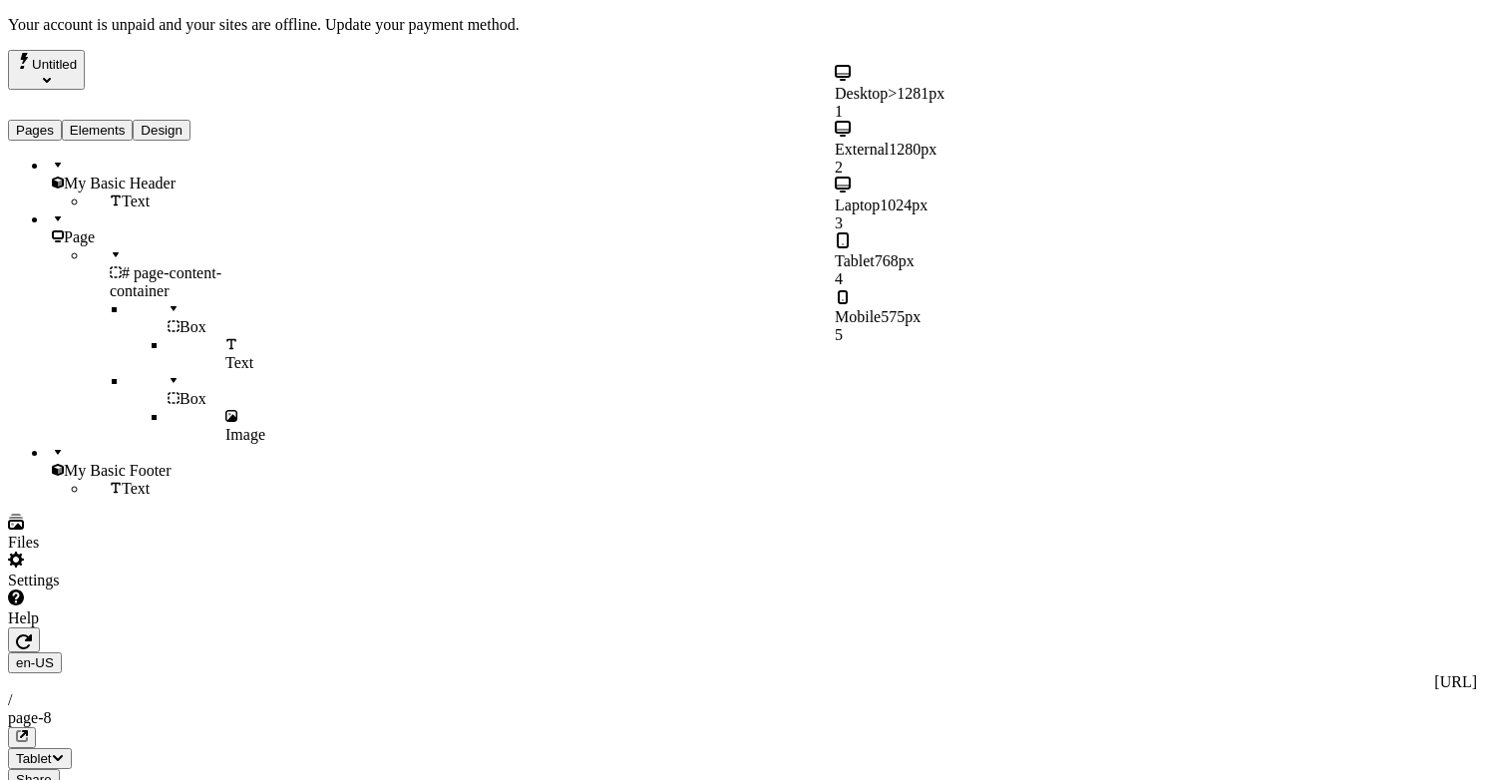
click at [1002, 177] on div "Laptop 1024px 3" at bounding box center [954, 205] width 239 height 56
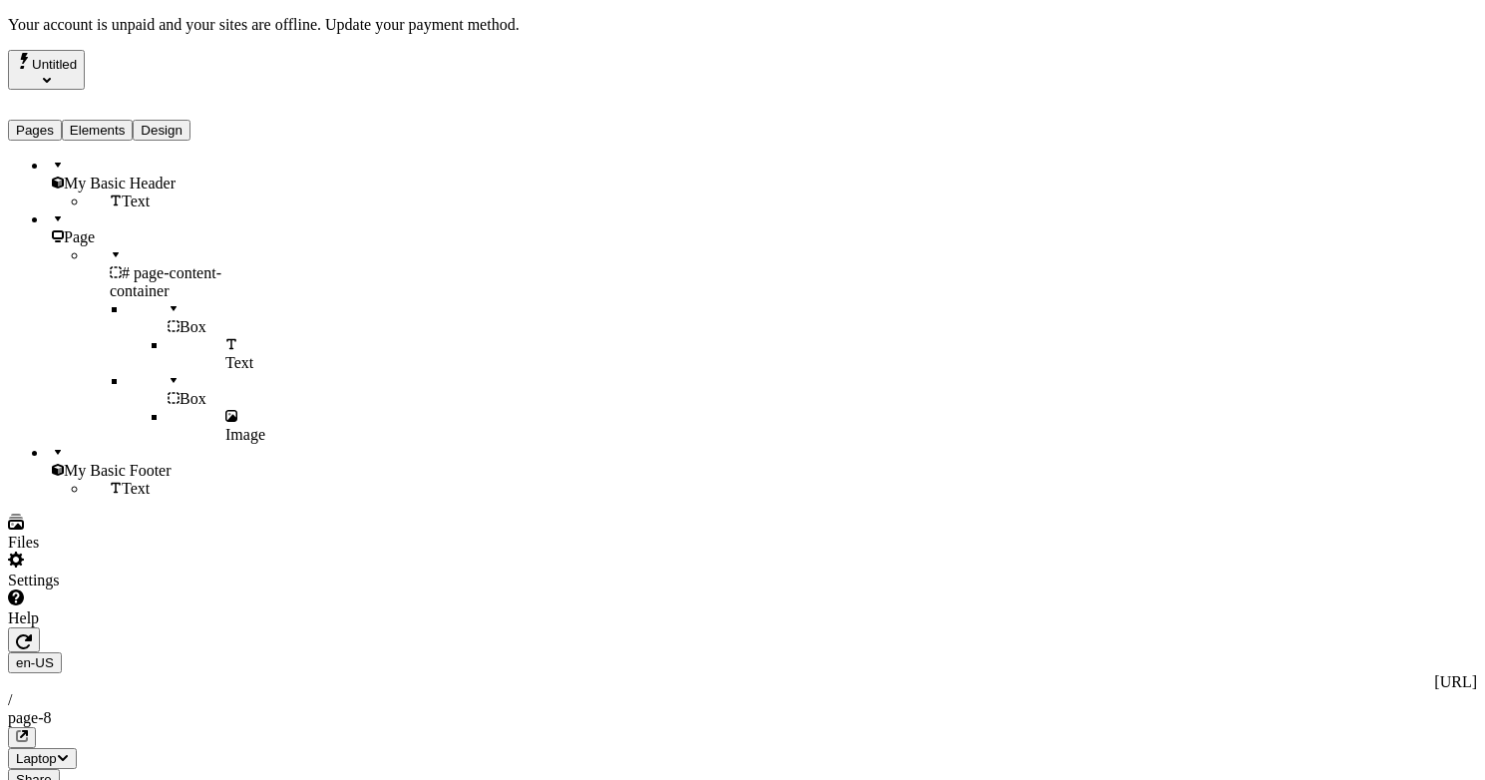
click at [57, 751] on span "Laptop" at bounding box center [36, 758] width 41 height 15
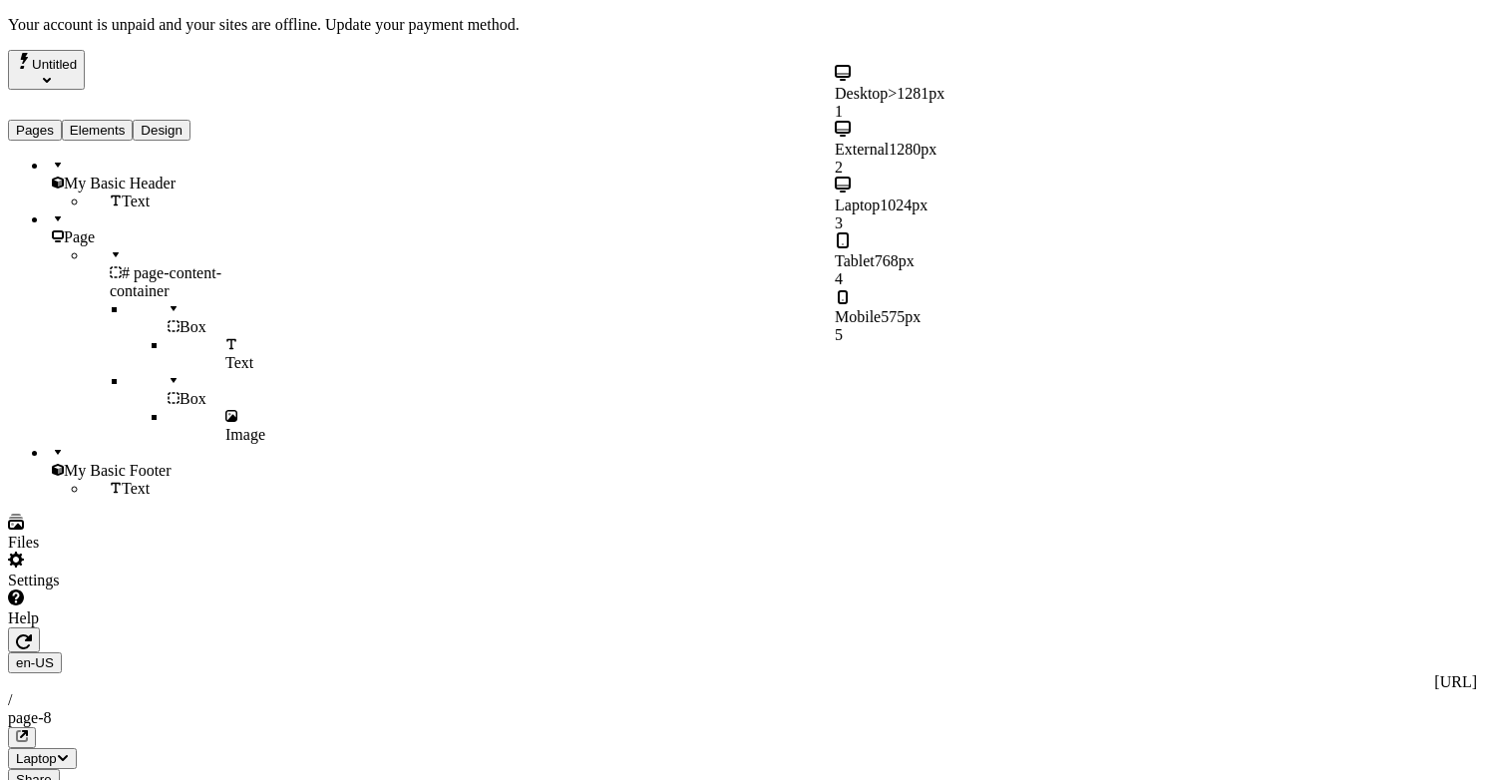
click at [993, 288] on div "Mobile 575px 5" at bounding box center [954, 316] width 239 height 56
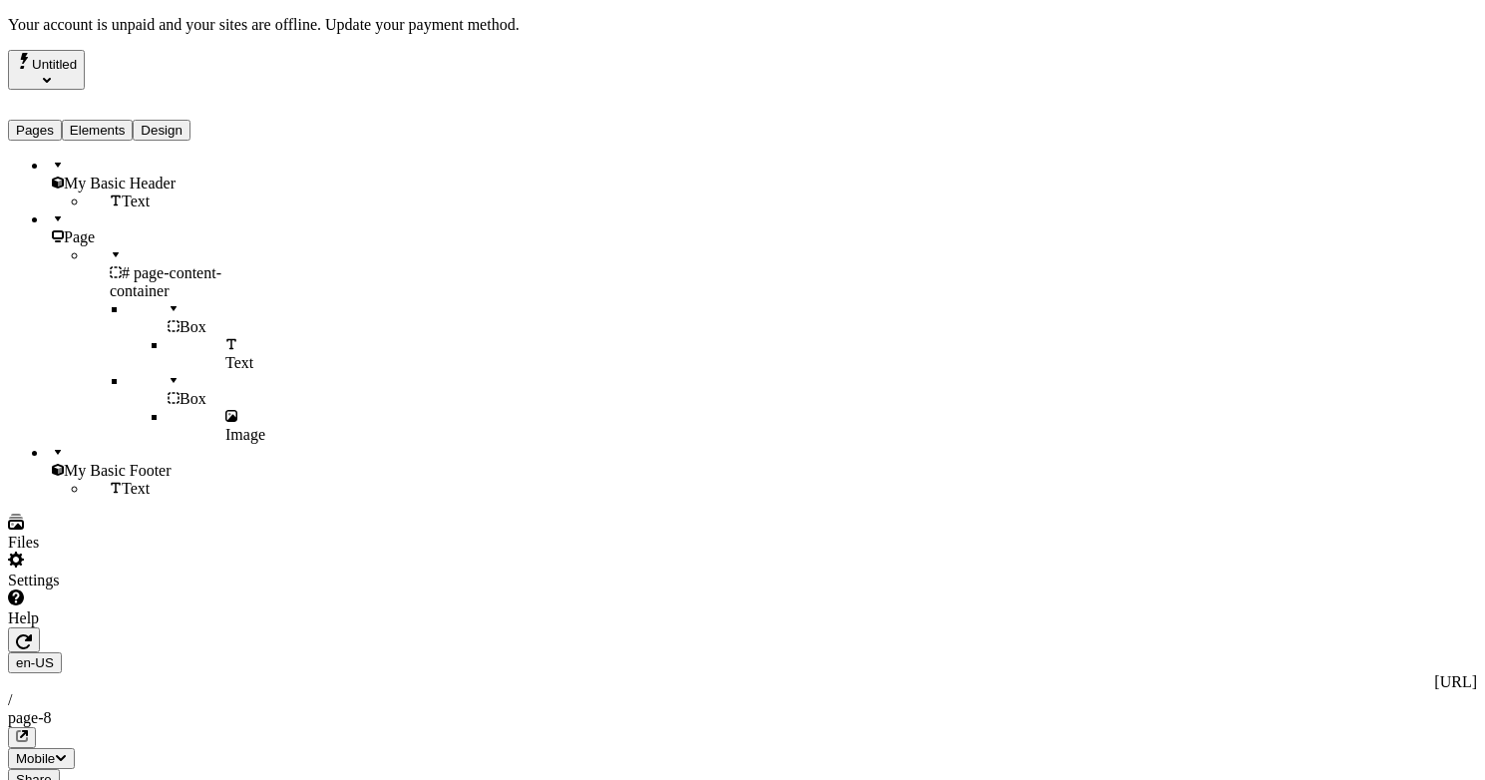
click at [113, 175] on span "My Basic Header" at bounding box center [120, 183] width 112 height 17
type input "page-content-container"
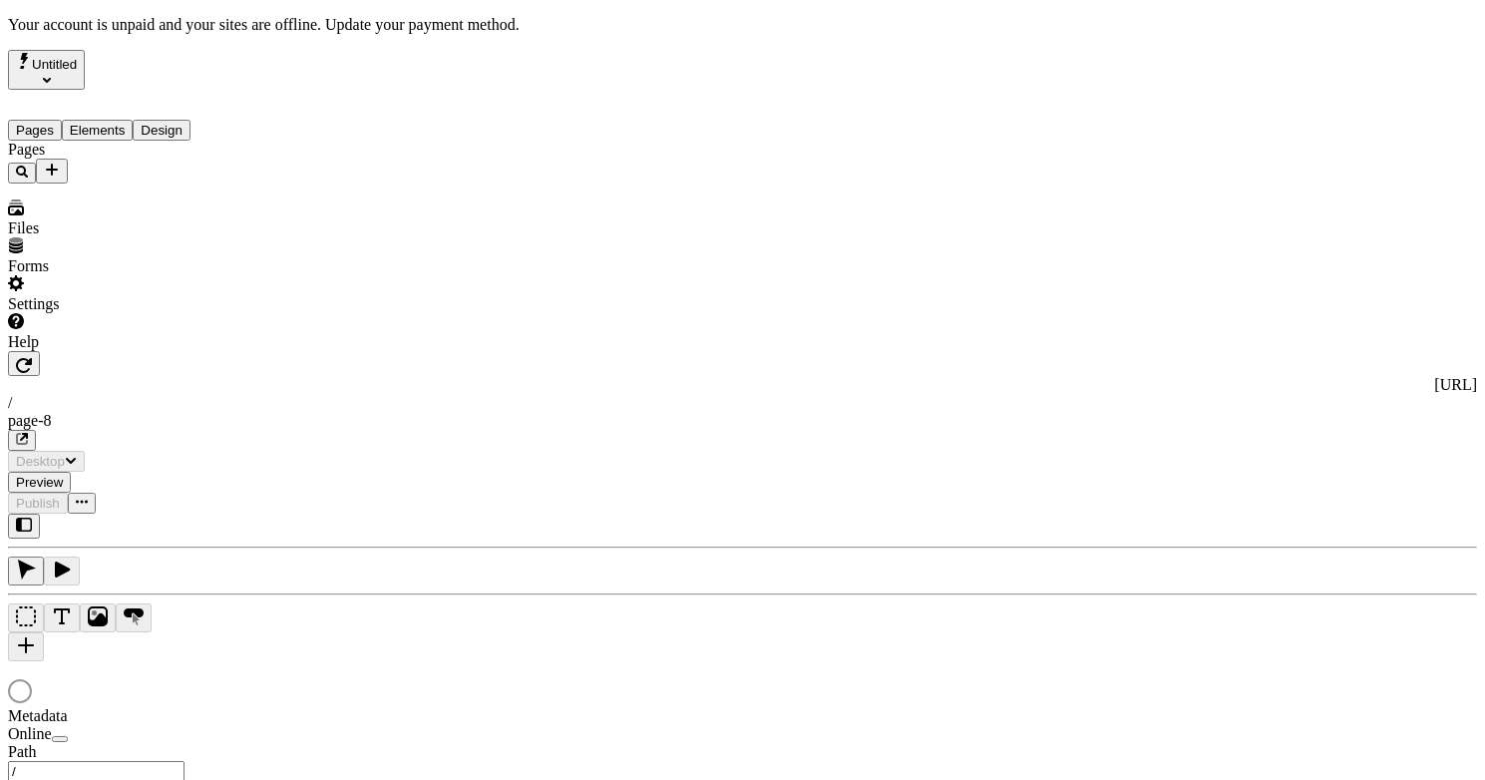
type input "/page-8"
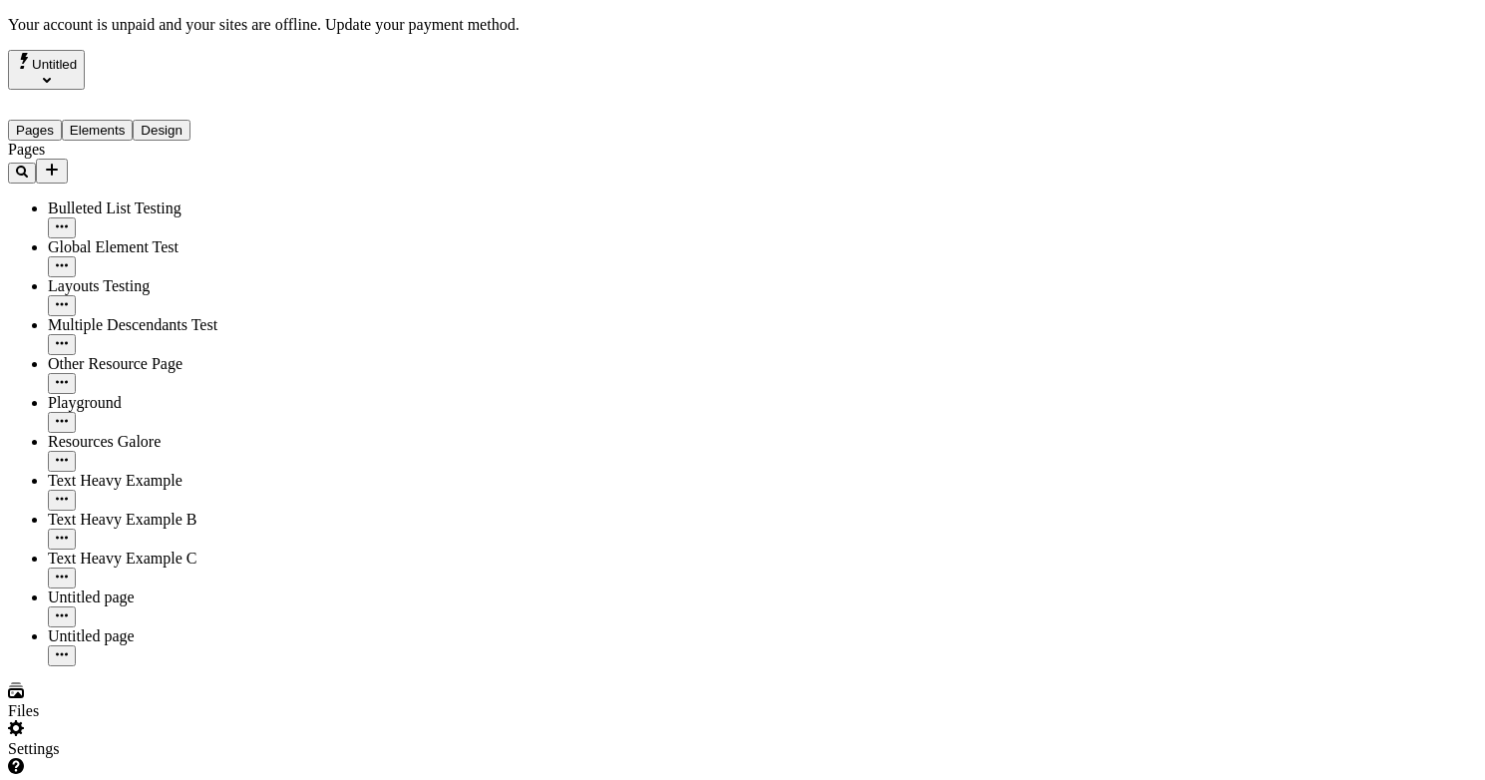
type input "/page-8"
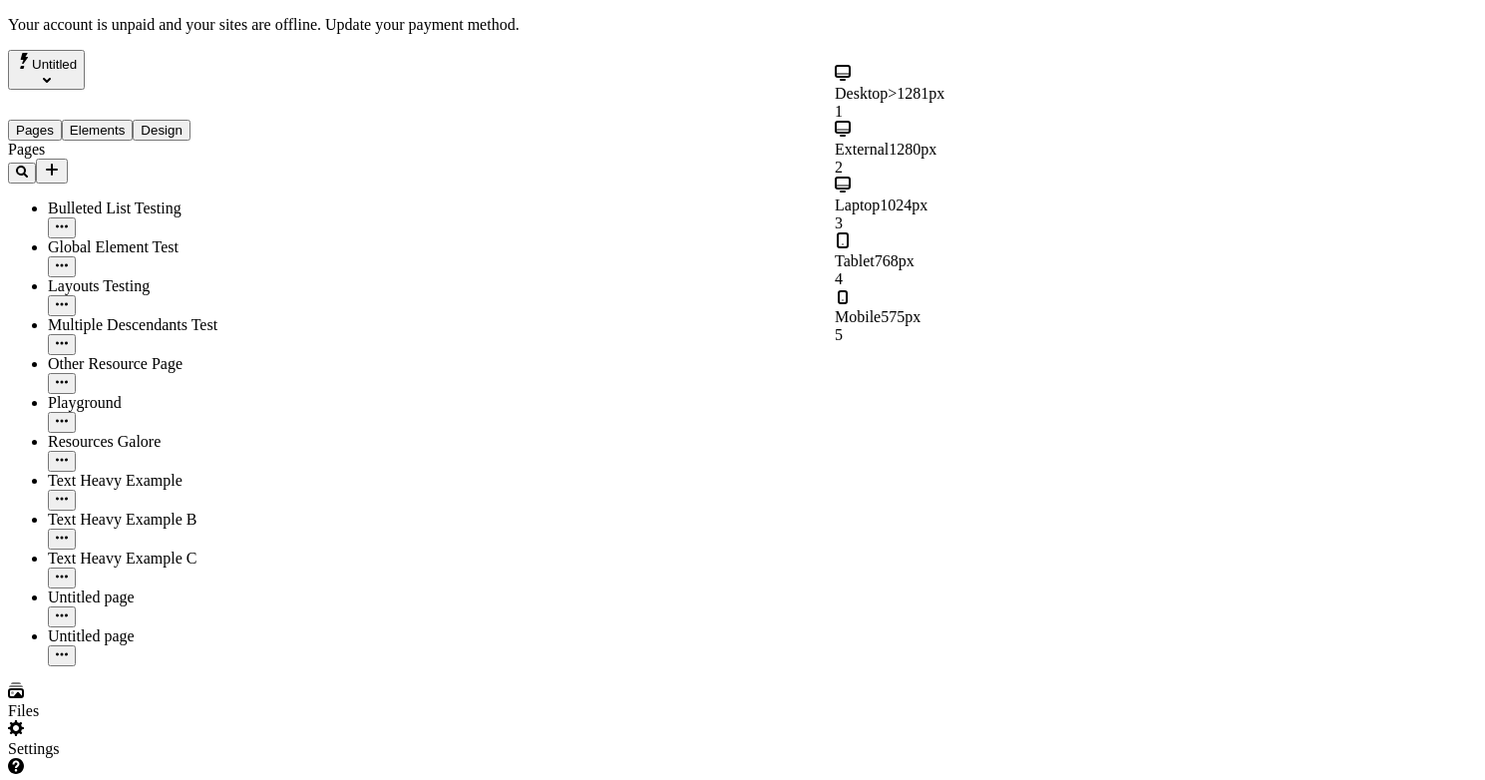
click at [921, 308] on span "575px" at bounding box center [901, 316] width 40 height 17
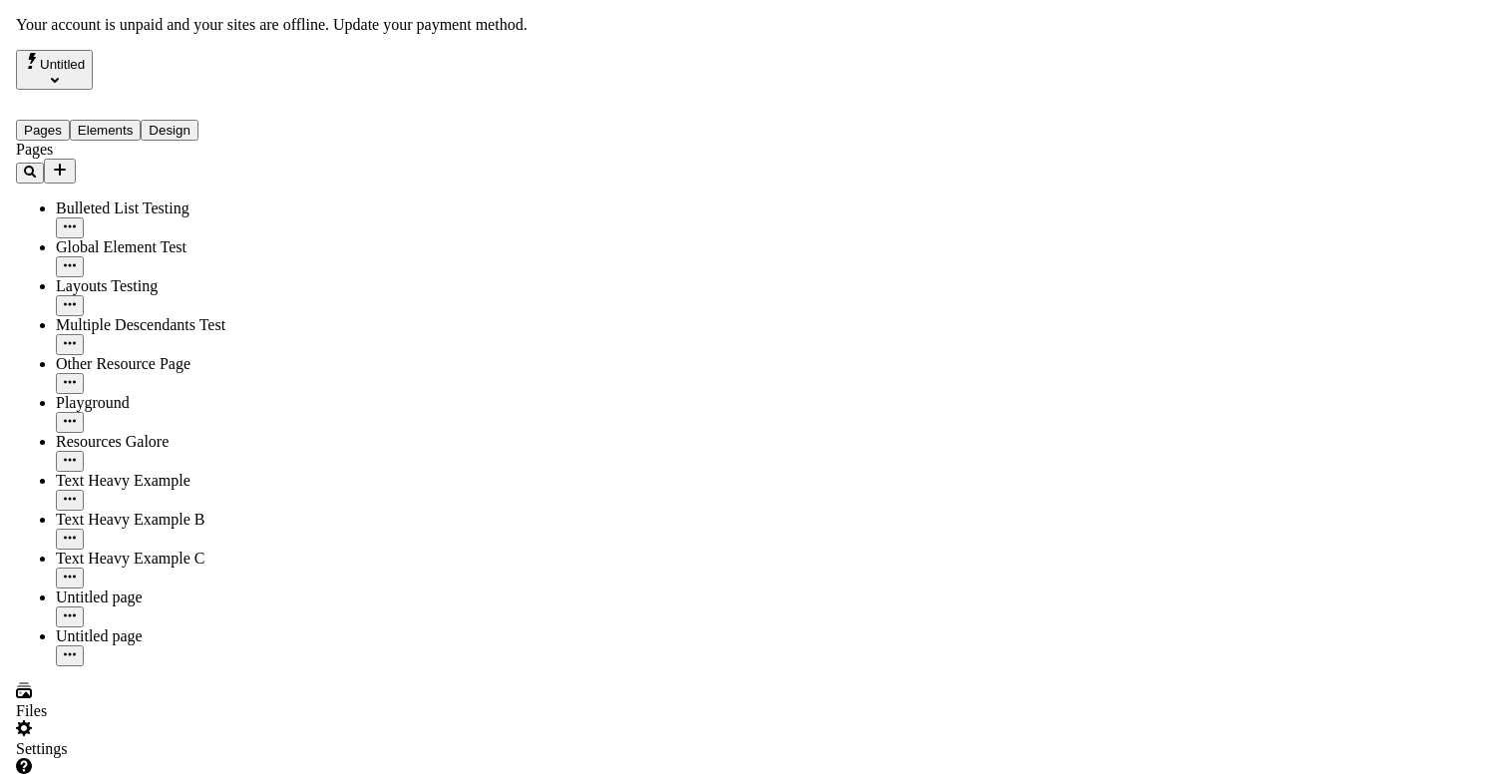
scroll to position [22, 0]
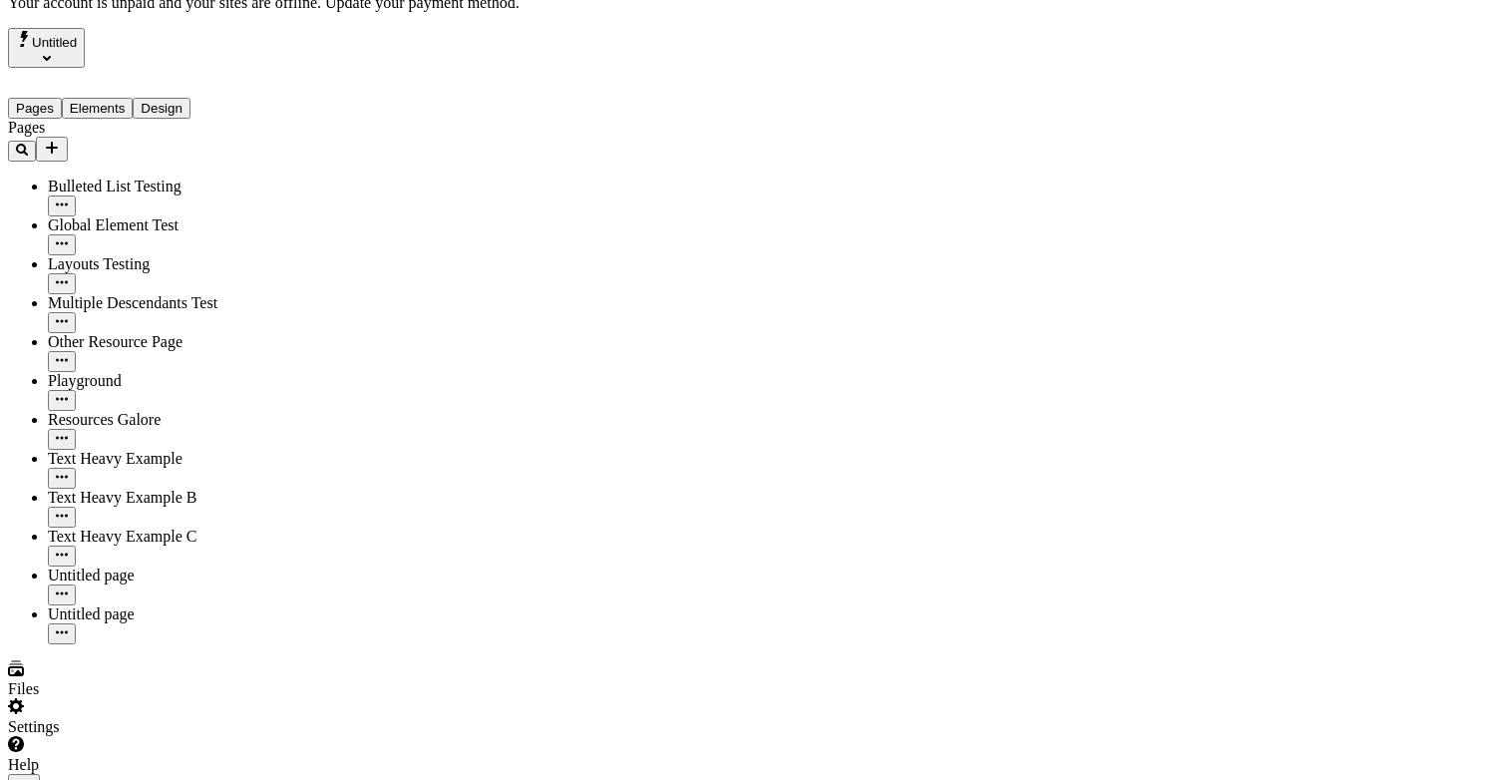
click at [180, 745] on div "Help" at bounding box center [127, 755] width 239 height 38
click at [190, 708] on div "Copy diagnostics" at bounding box center [135, 727] width 111 height 38
